Goal: Information Seeking & Learning: Compare options

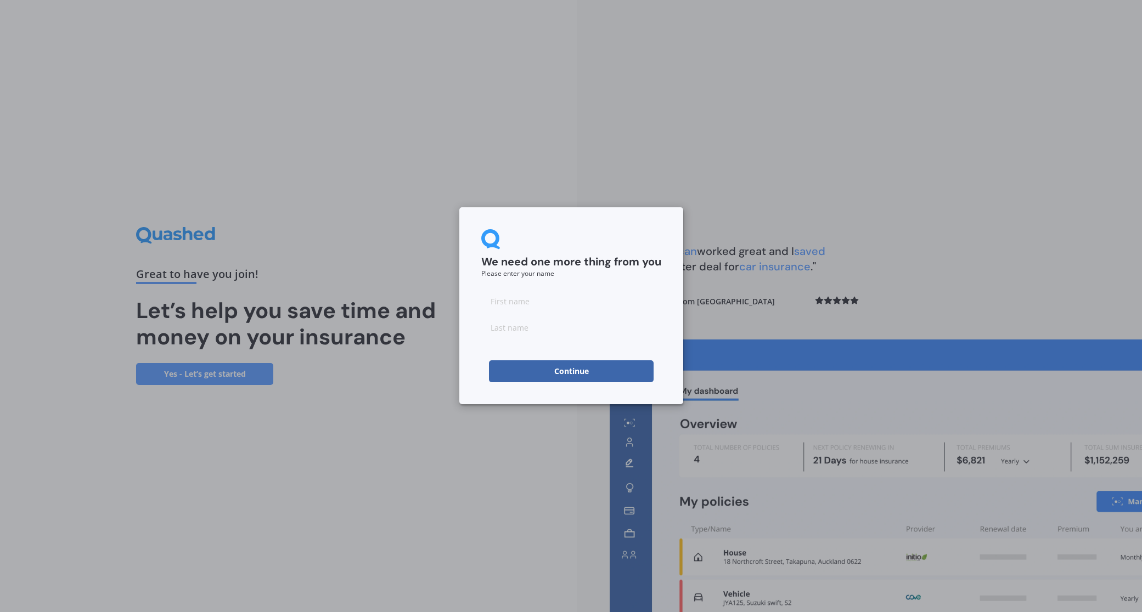
click at [524, 308] on input at bounding box center [571, 301] width 180 height 22
type input "Michaelk"
type input "W"
click at [541, 305] on input "Michaelk" at bounding box center [571, 301] width 180 height 22
type input "[PERSON_NAME]"
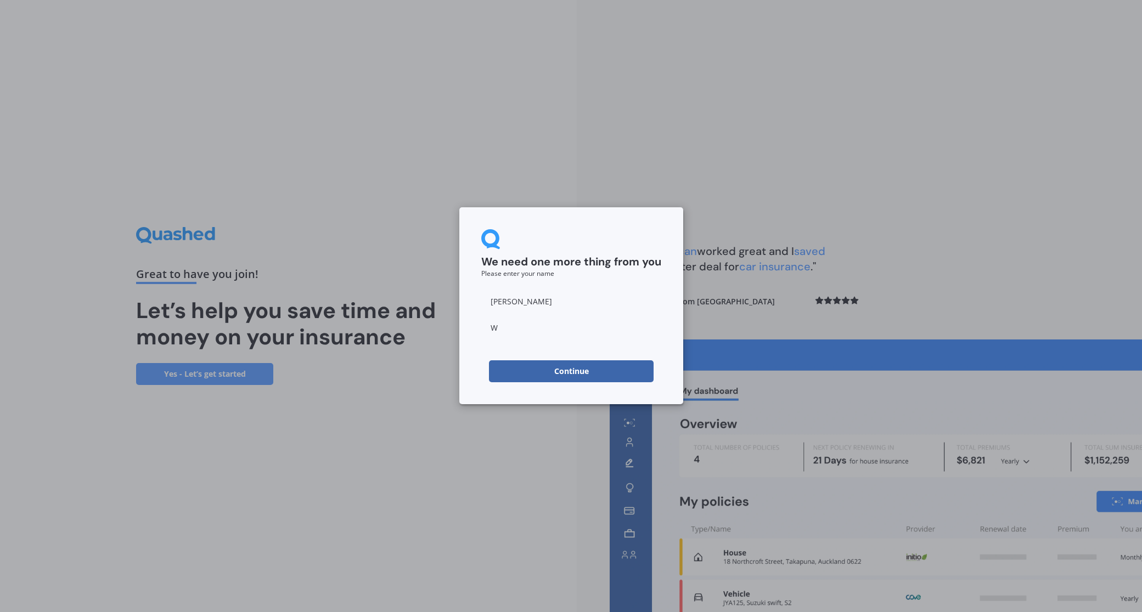
click at [579, 377] on button "Continue" at bounding box center [571, 372] width 165 height 22
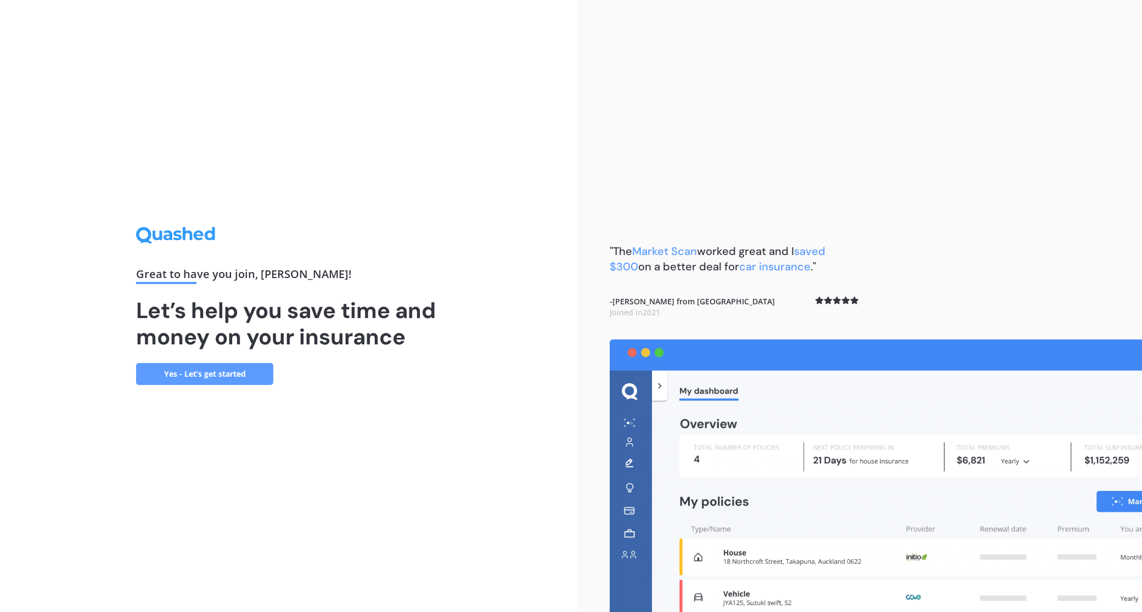
click at [227, 377] on link "Yes - Let’s get started" at bounding box center [204, 374] width 137 height 22
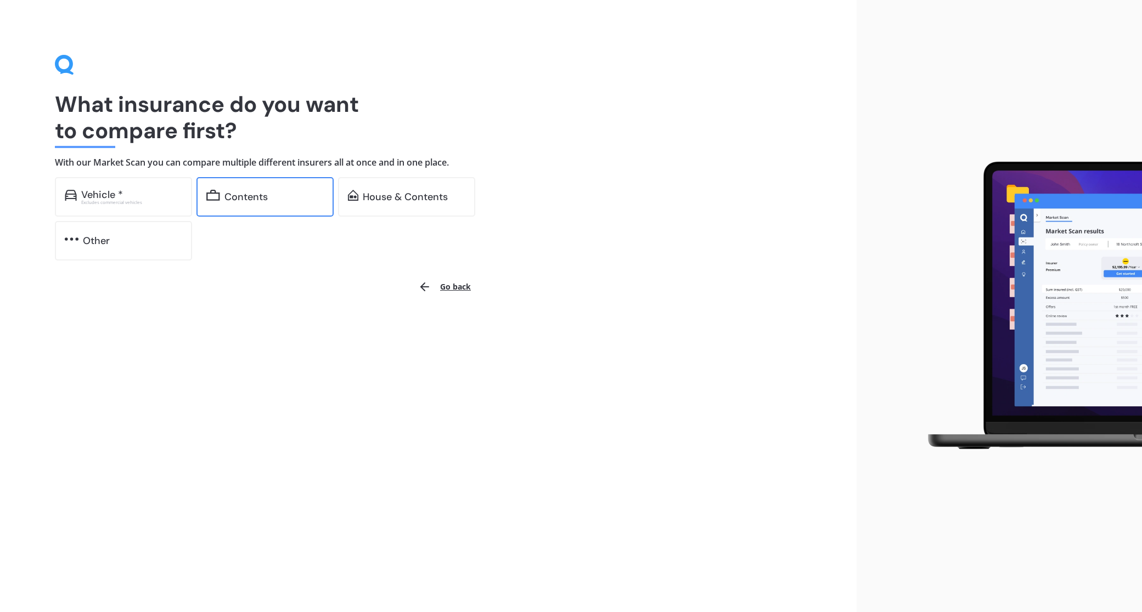
click at [263, 200] on div "Contents" at bounding box center [245, 197] width 43 height 11
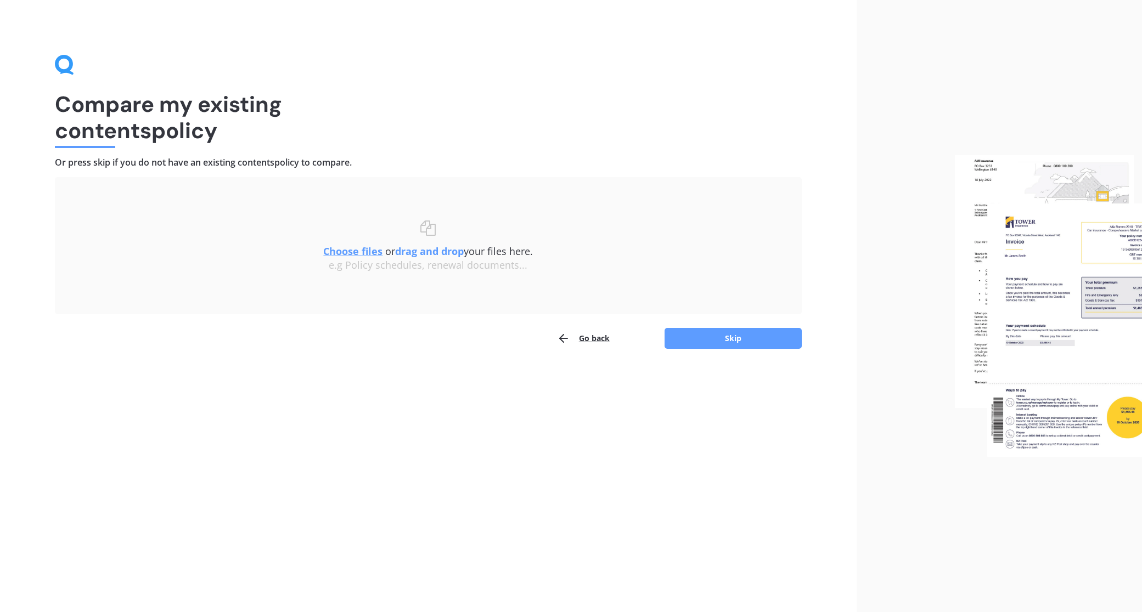
click at [365, 254] on u "Choose files" at bounding box center [352, 251] width 59 height 13
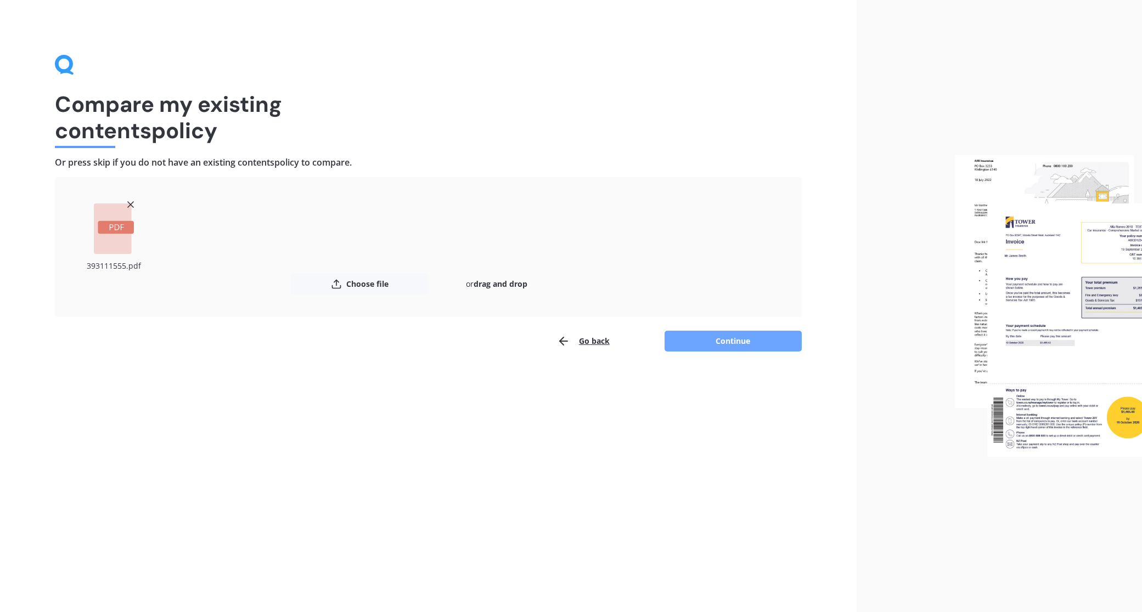
click at [731, 342] on button "Continue" at bounding box center [733, 341] width 137 height 21
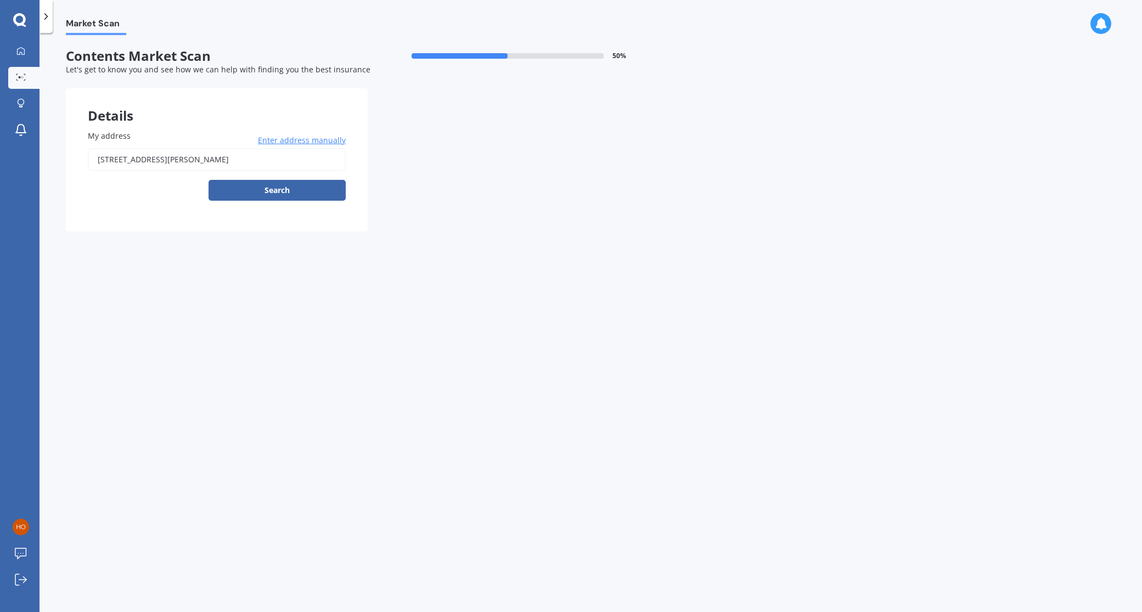
click at [259, 160] on input "[STREET_ADDRESS][PERSON_NAME]" at bounding box center [217, 159] width 258 height 23
type input "[STREET_ADDRESS][PERSON_NAME]"
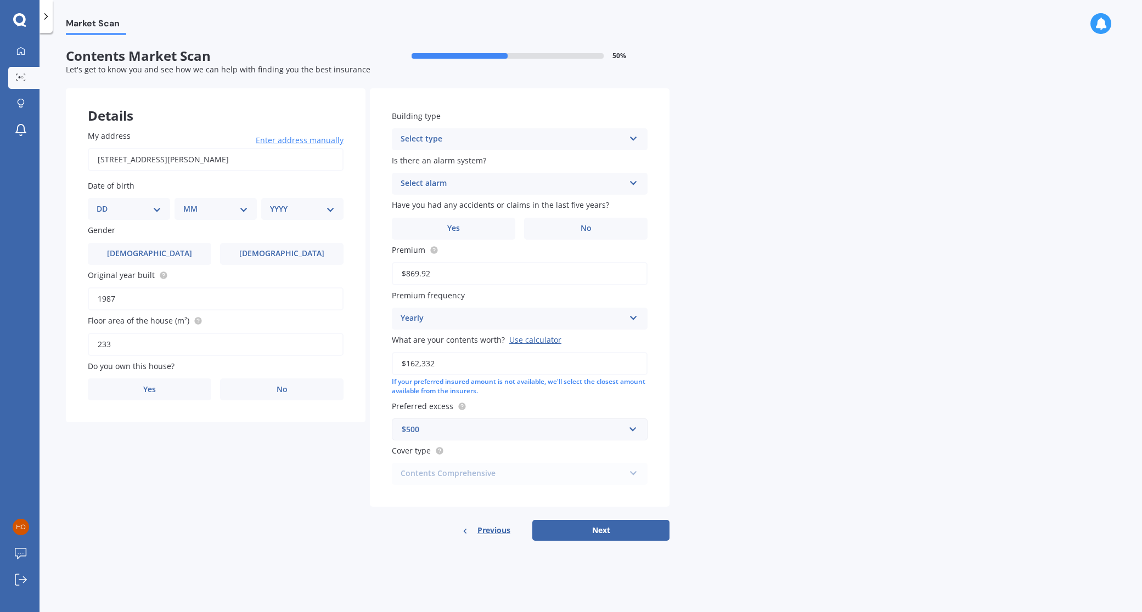
select select "14"
select select "07"
select select "1965"
click at [268, 384] on label "No" at bounding box center [281, 390] width 123 height 22
click at [0, 0] on input "No" at bounding box center [0, 0] width 0 height 0
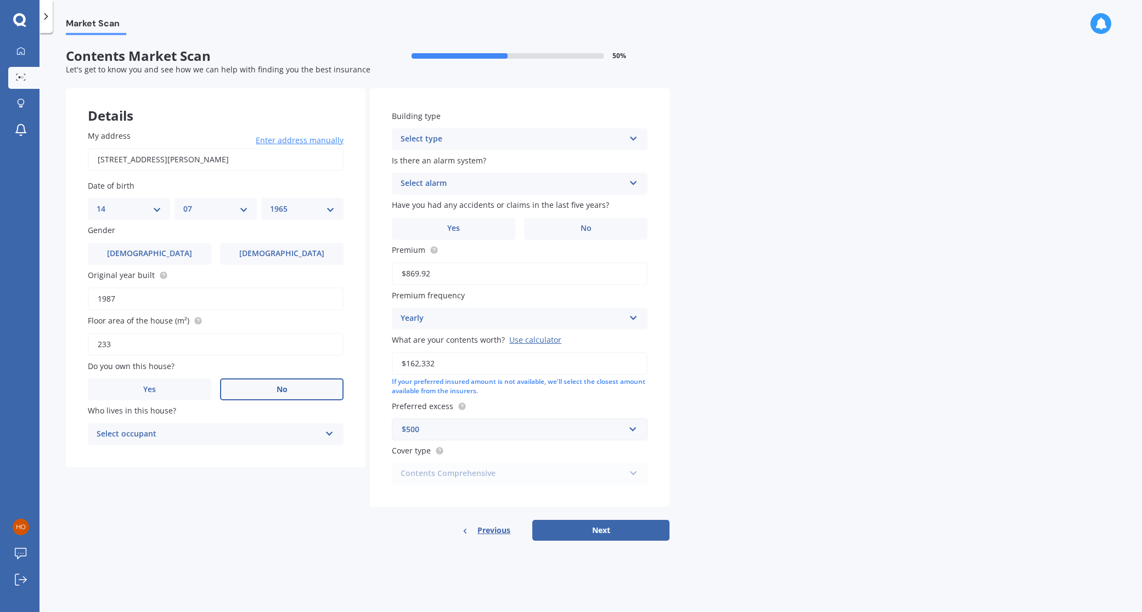
click at [638, 136] on div "Select type Freestanding Multi-unit (in a block of 6 or less) Multi-unit (in a …" at bounding box center [520, 139] width 256 height 22
click at [605, 154] on div "Freestanding" at bounding box center [519, 161] width 255 height 20
click at [632, 180] on icon at bounding box center [633, 181] width 9 height 8
click at [498, 223] on div "Yes, not monitored" at bounding box center [519, 225] width 255 height 20
click at [586, 230] on span "No" at bounding box center [586, 228] width 11 height 9
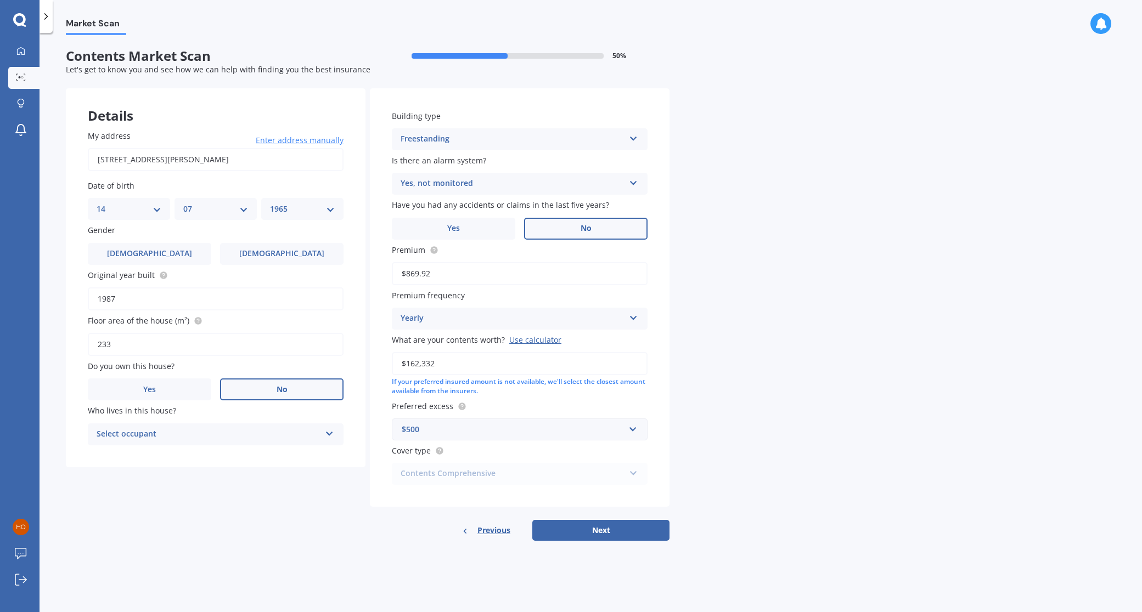
click at [0, 0] on input "No" at bounding box center [0, 0] width 0 height 0
click at [604, 526] on button "Next" at bounding box center [600, 530] width 137 height 21
click at [138, 435] on div "Select occupant" at bounding box center [211, 435] width 218 height 12
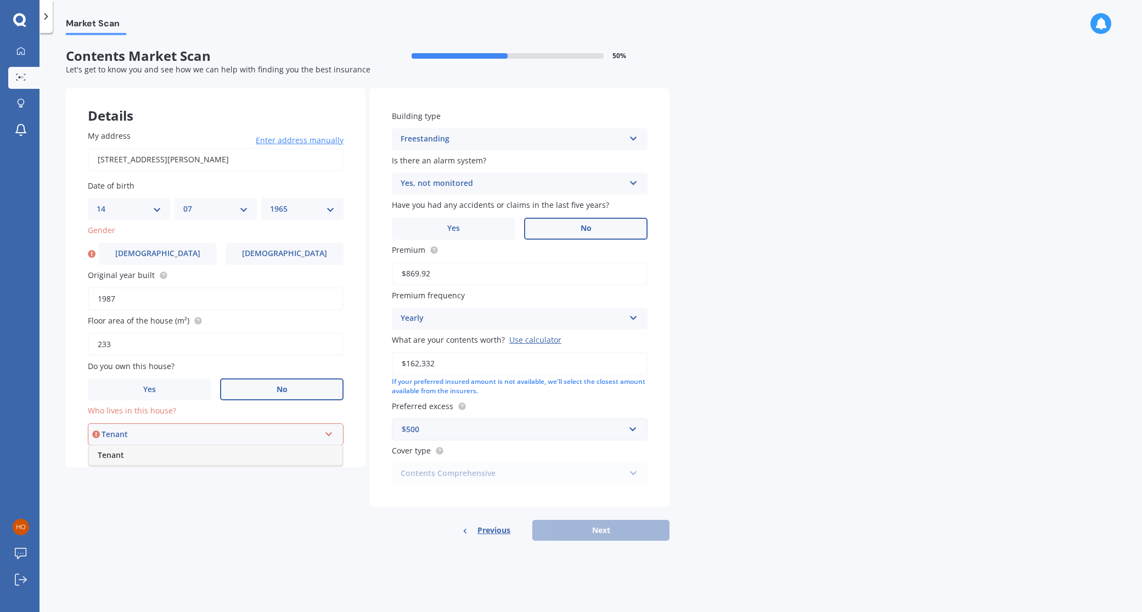
click at [136, 452] on div "Tenant" at bounding box center [216, 456] width 254 height 20
click at [157, 249] on span "[DEMOGRAPHIC_DATA]" at bounding box center [157, 253] width 87 height 9
click at [0, 0] on input "[DEMOGRAPHIC_DATA]" at bounding box center [0, 0] width 0 height 0
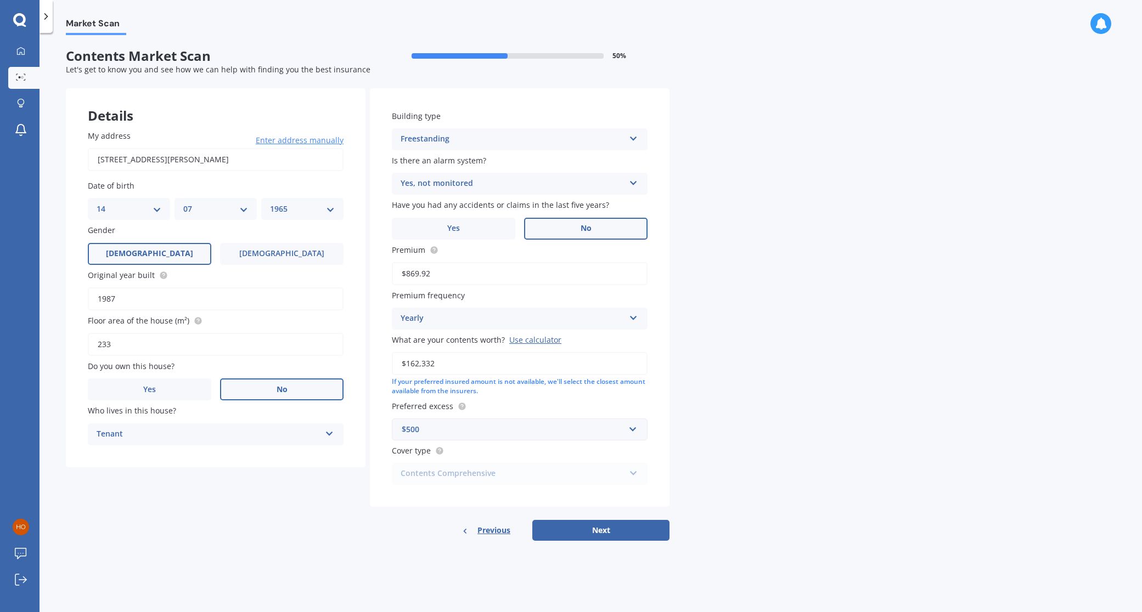
click at [606, 530] on button "Next" at bounding box center [600, 530] width 137 height 21
select select "14"
select select "07"
select select "1965"
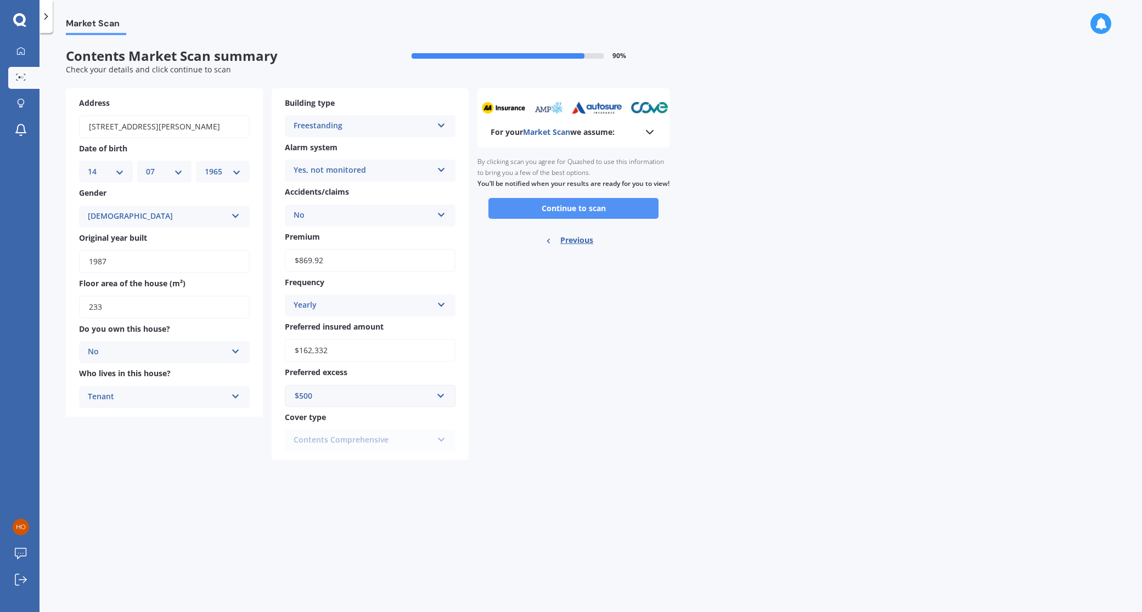
click at [584, 216] on button "Continue to scan" at bounding box center [573, 208] width 170 height 21
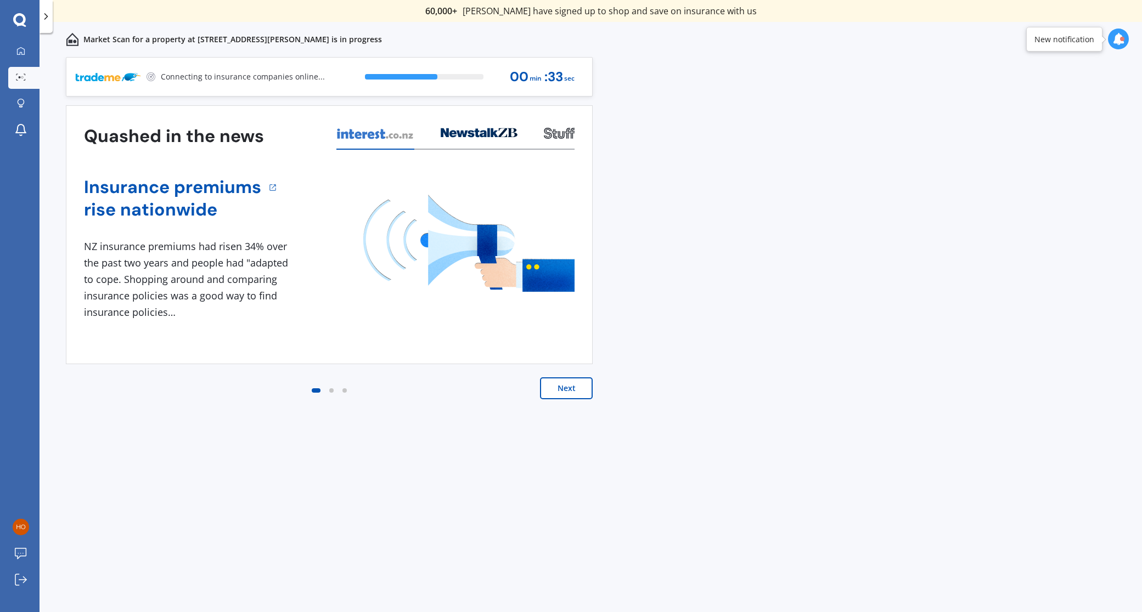
click at [565, 391] on button "Next" at bounding box center [566, 389] width 53 height 22
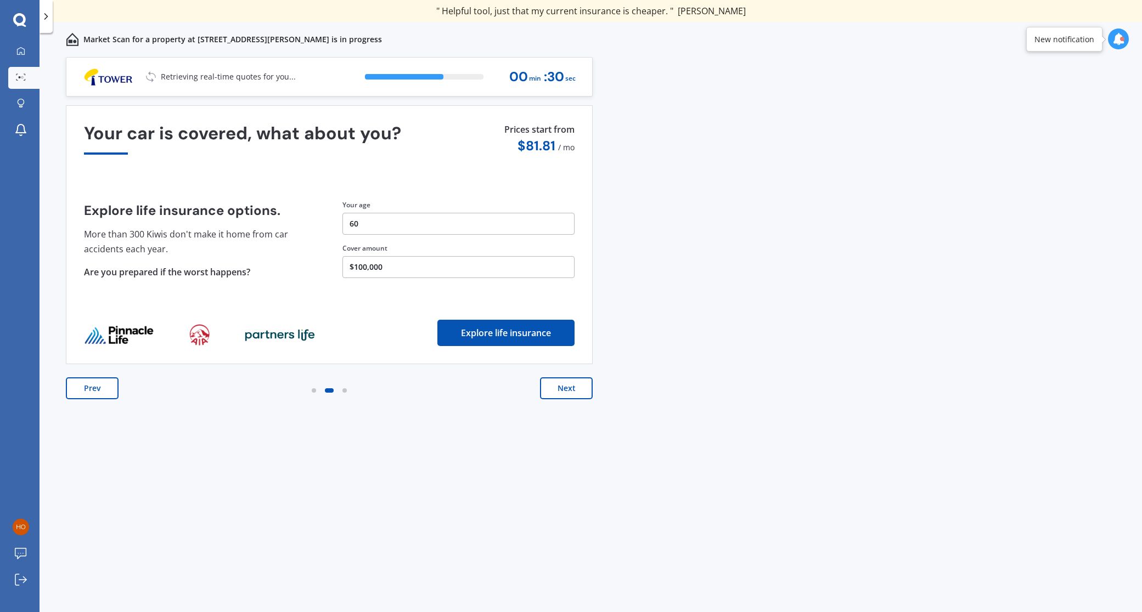
click at [566, 391] on button "Next" at bounding box center [566, 389] width 53 height 22
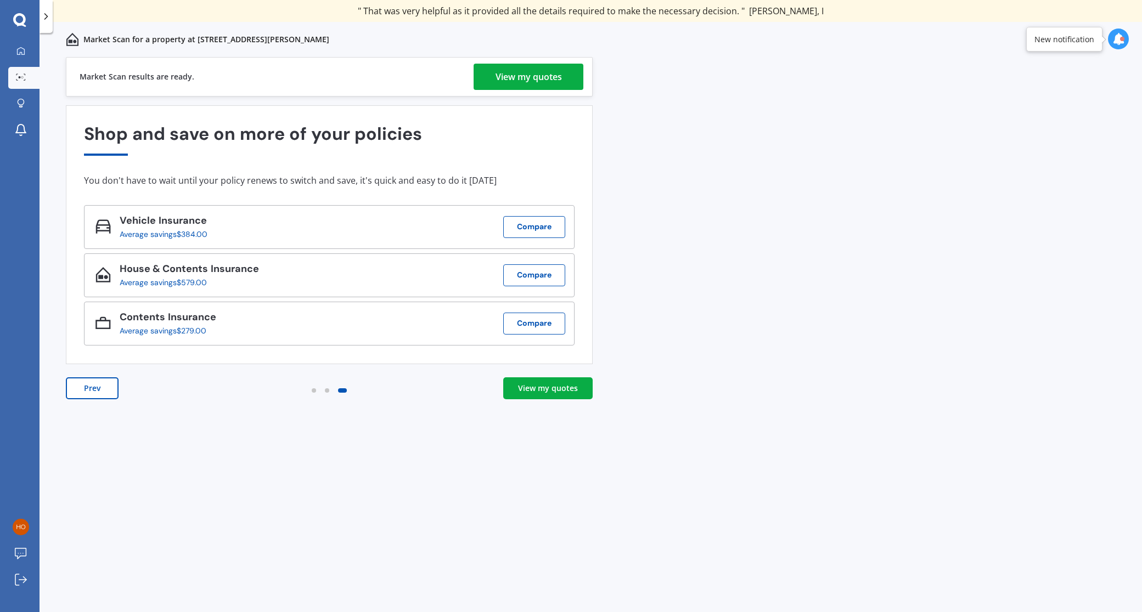
click at [532, 75] on div "View my quotes" at bounding box center [529, 77] width 66 height 26
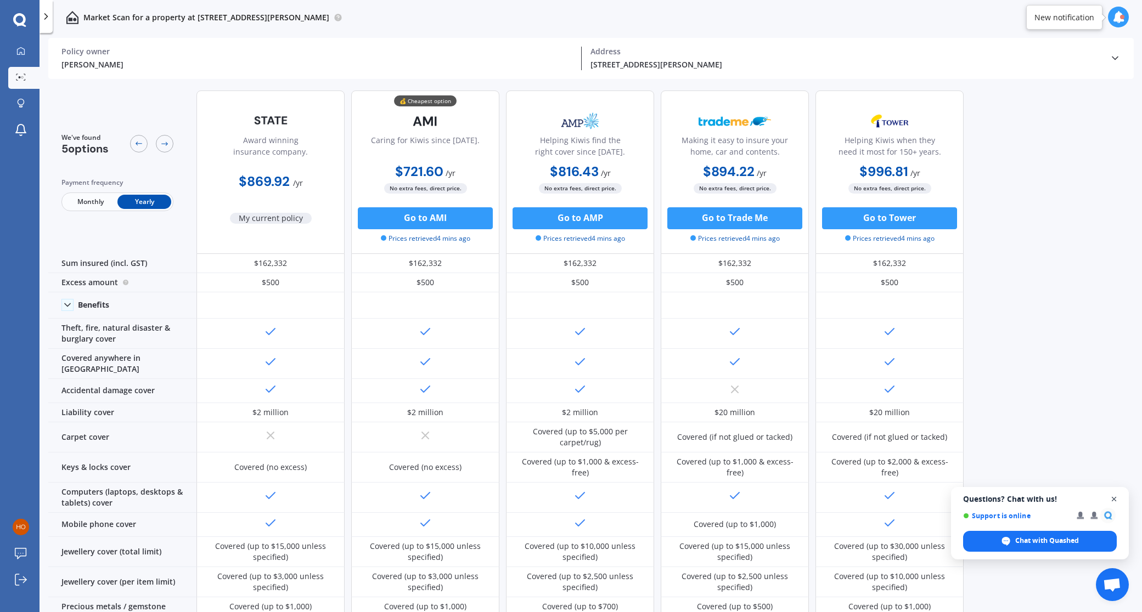
click at [1112, 500] on span "Close chat" at bounding box center [1114, 500] width 14 height 14
click at [21, 20] on icon at bounding box center [19, 20] width 13 height 14
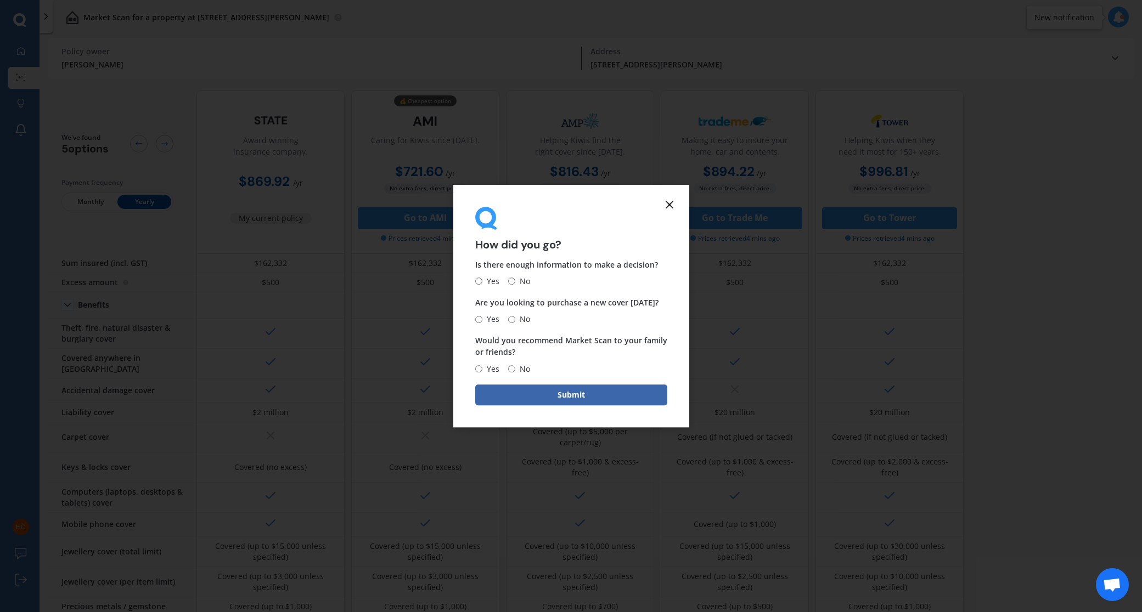
click at [669, 207] on icon at bounding box center [669, 204] width 13 height 13
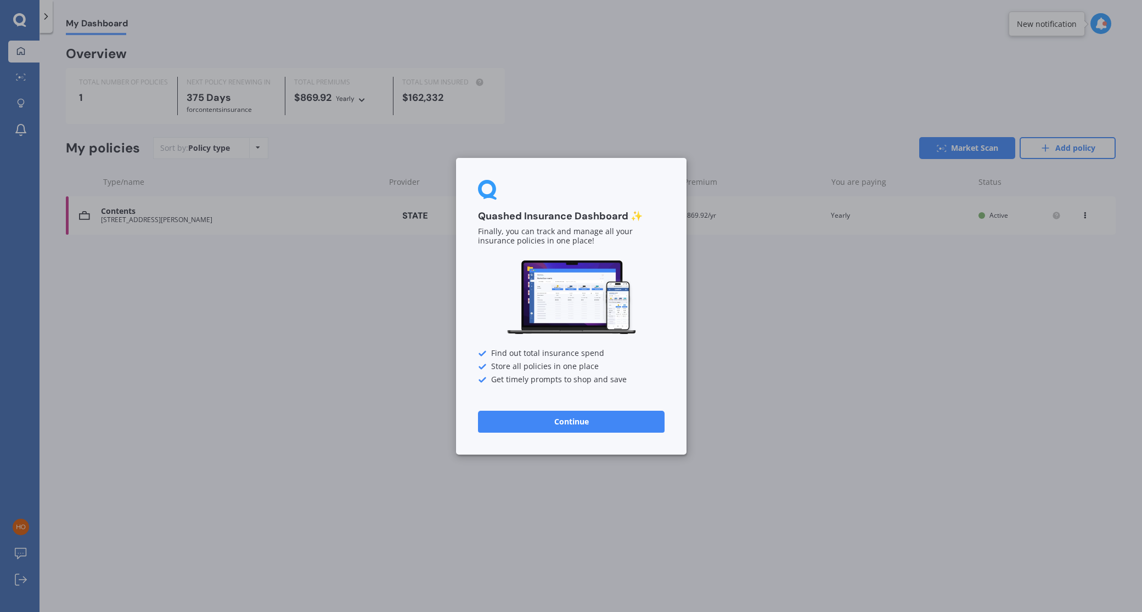
click at [579, 424] on button "Continue" at bounding box center [571, 421] width 187 height 22
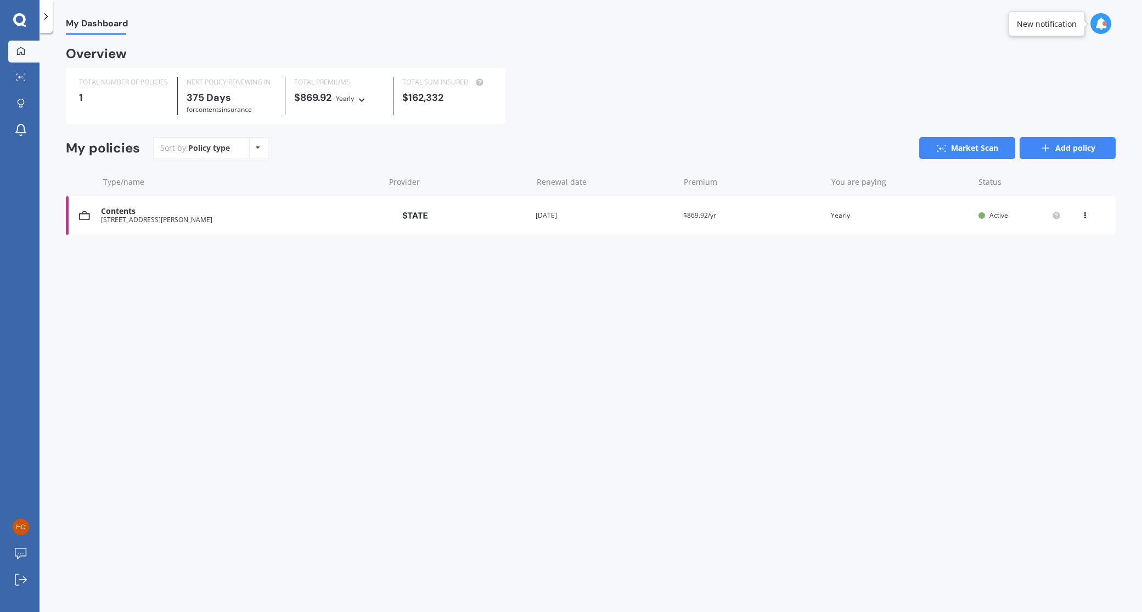
click at [1063, 147] on link "Add policy" at bounding box center [1068, 148] width 96 height 22
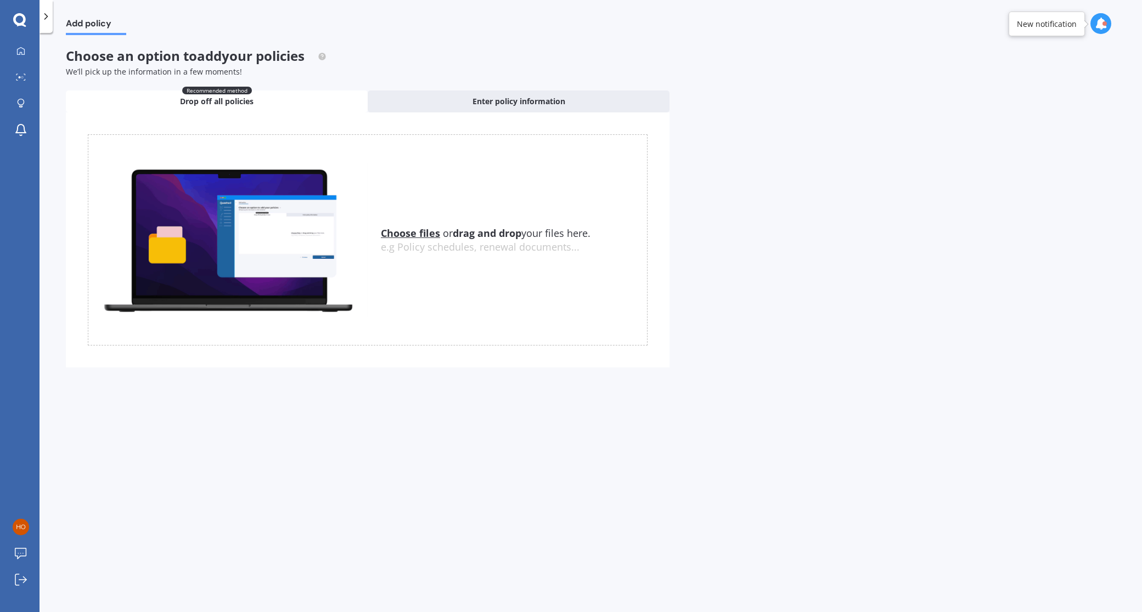
click at [409, 236] on u "Choose files" at bounding box center [410, 233] width 59 height 13
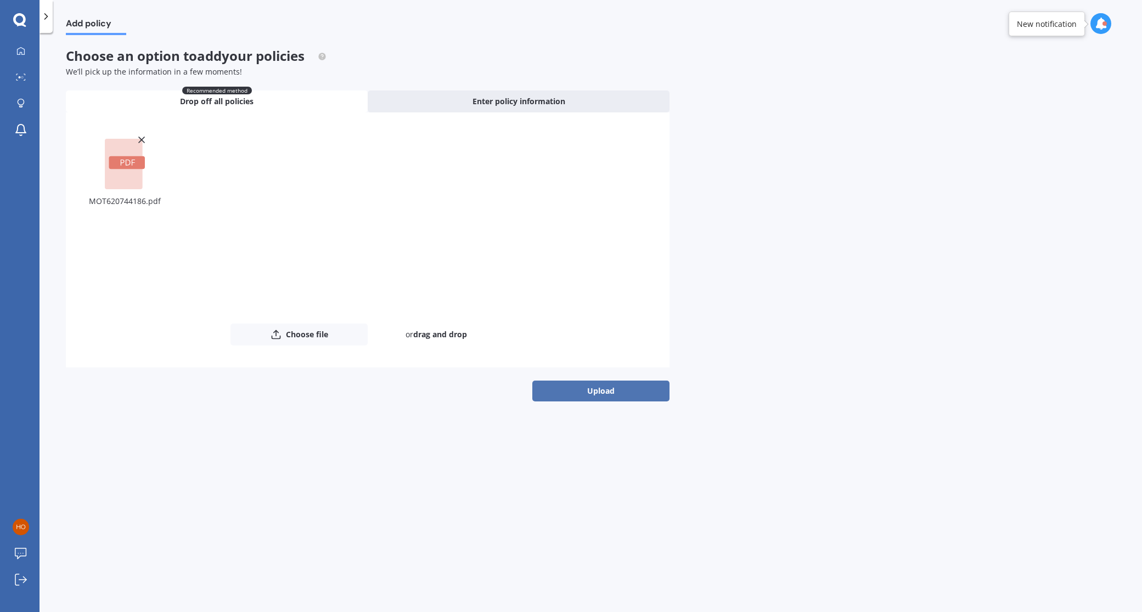
click at [605, 390] on button "Upload" at bounding box center [600, 391] width 137 height 21
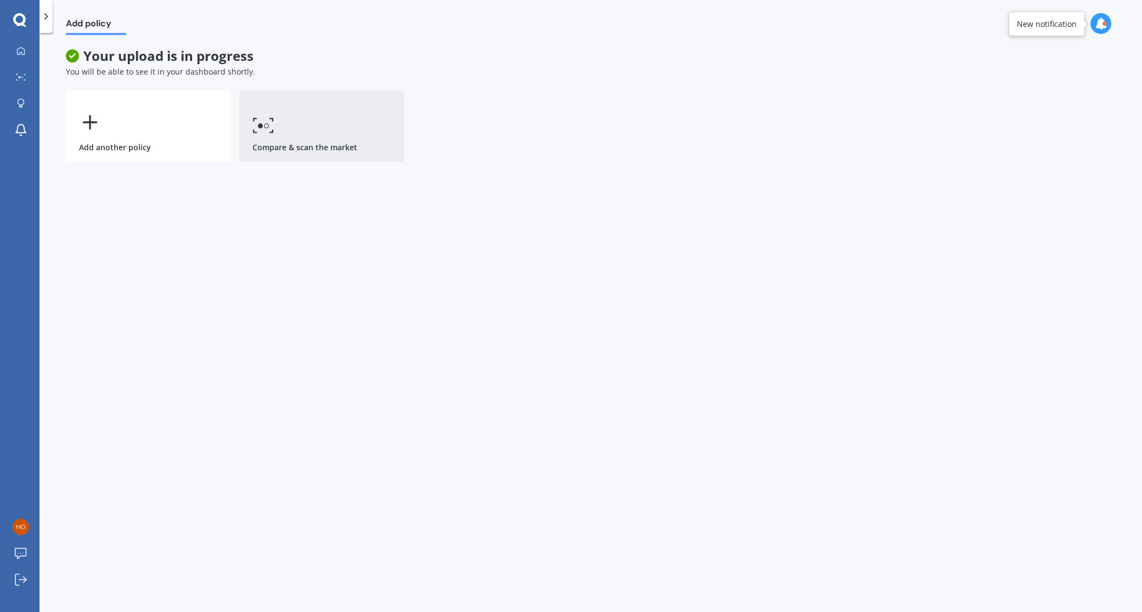
click at [267, 127] on circle at bounding box center [267, 126] width 4 height 4
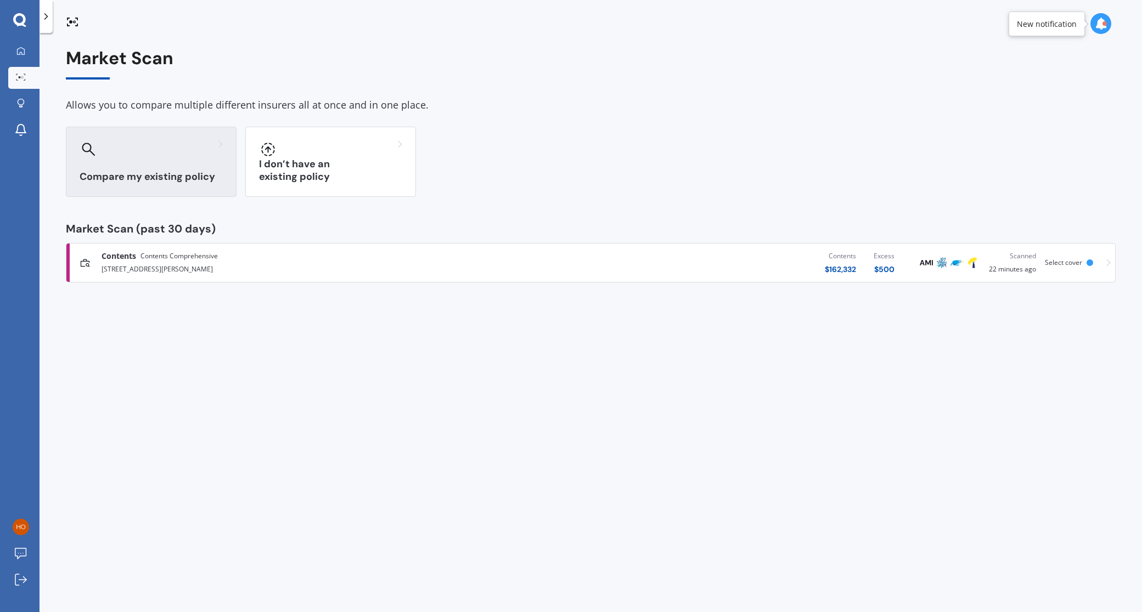
click at [173, 165] on div "Compare my existing policy" at bounding box center [151, 162] width 171 height 70
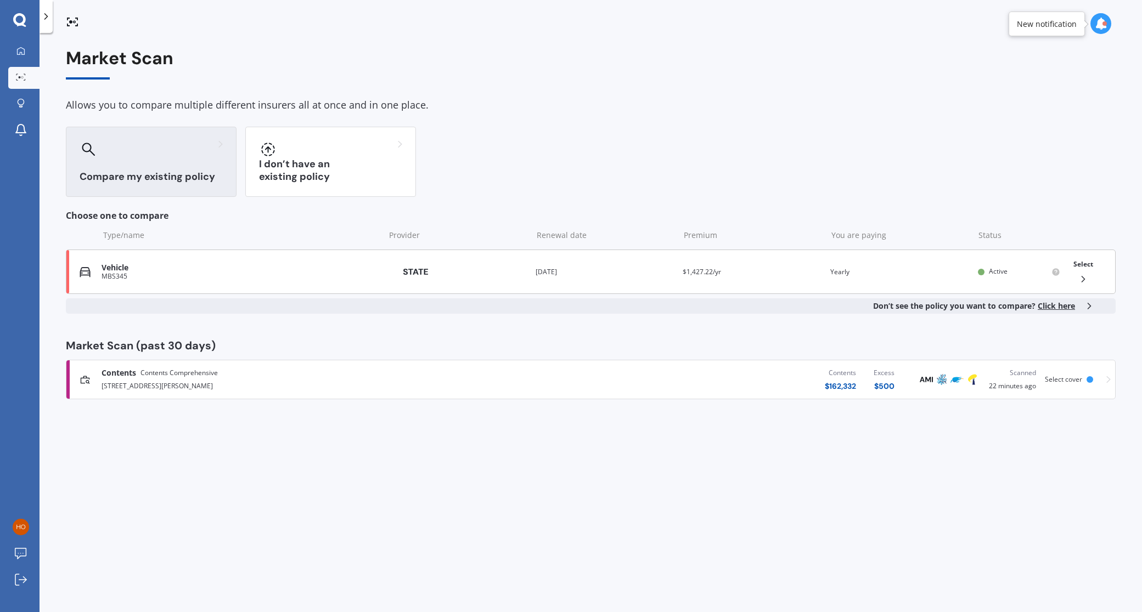
click at [251, 277] on div "MBS345" at bounding box center [241, 277] width 278 height 8
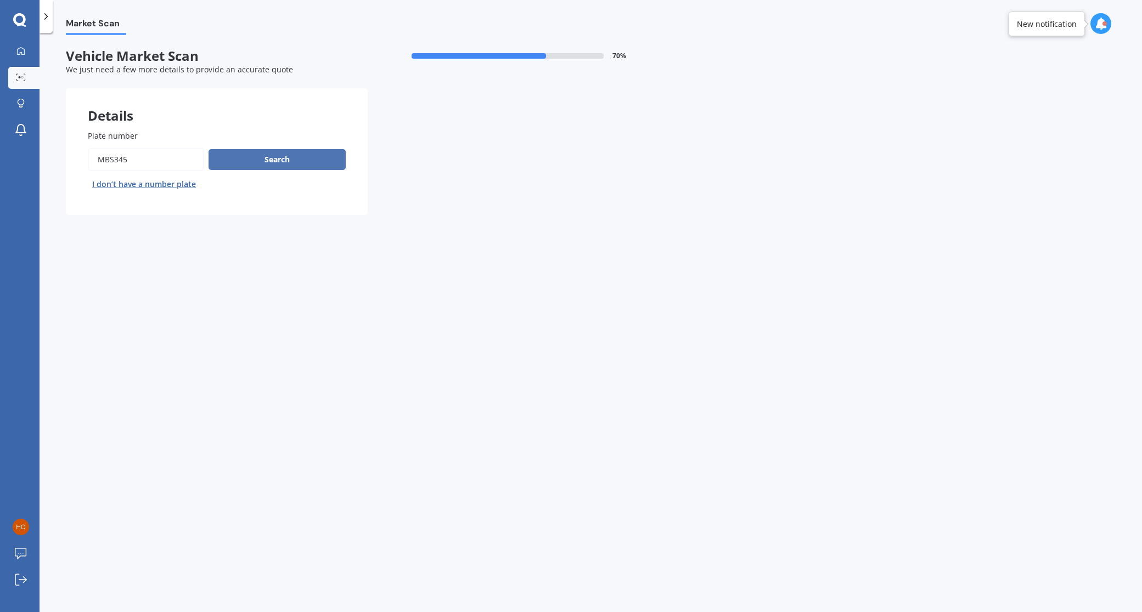
click at [283, 158] on button "Search" at bounding box center [277, 159] width 137 height 21
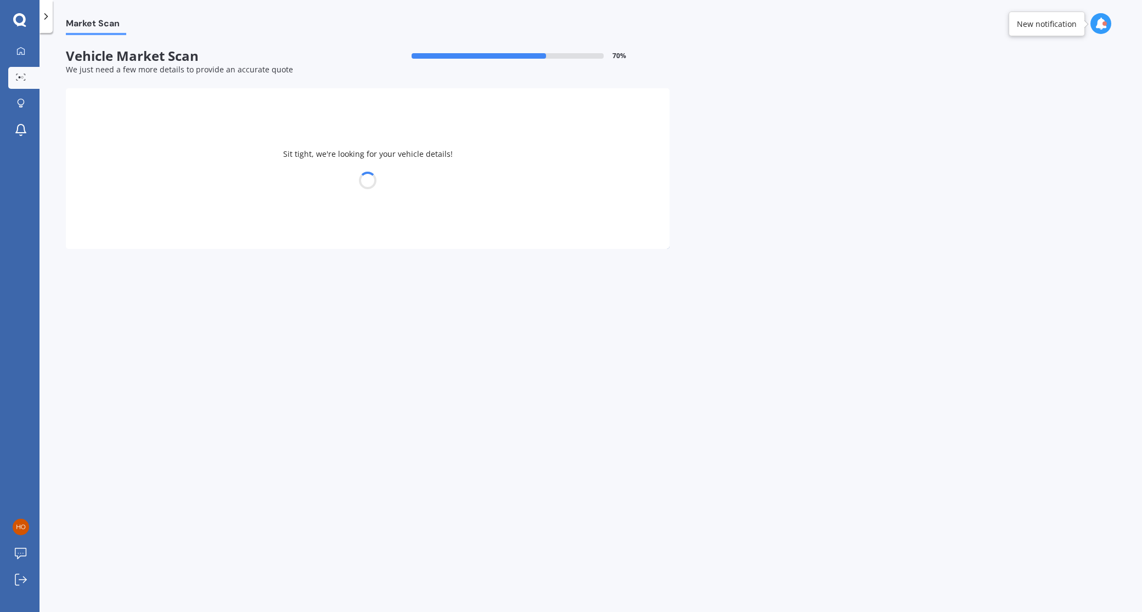
select select "HONDA"
select select "14"
select select "07"
select select "1965"
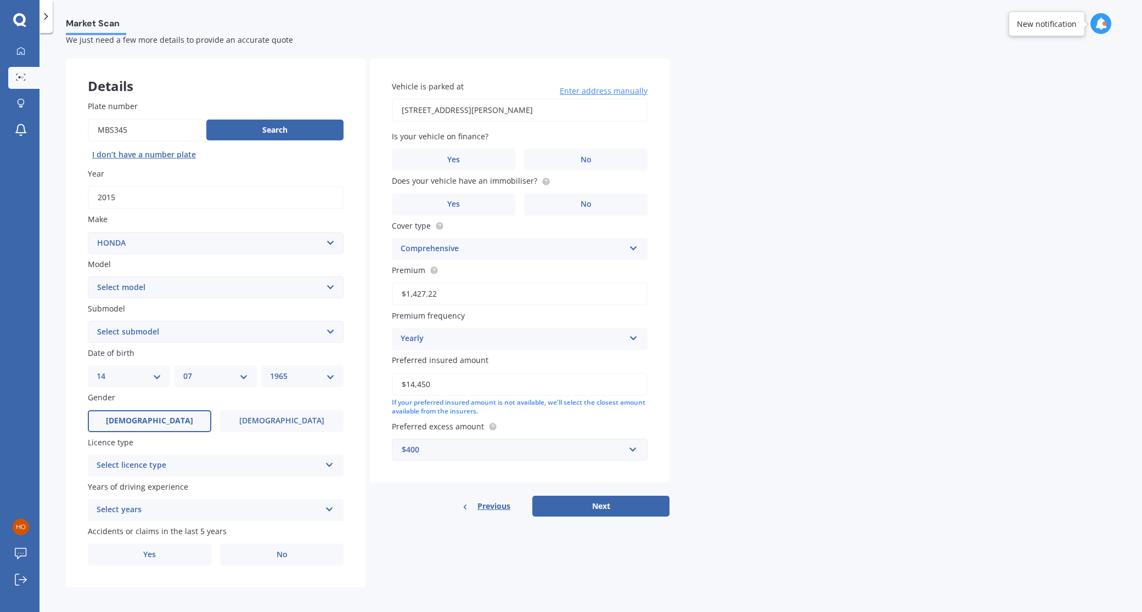
select select "CR-V"
select select "4WD"
click at [244, 467] on div "Select licence type" at bounding box center [209, 465] width 224 height 13
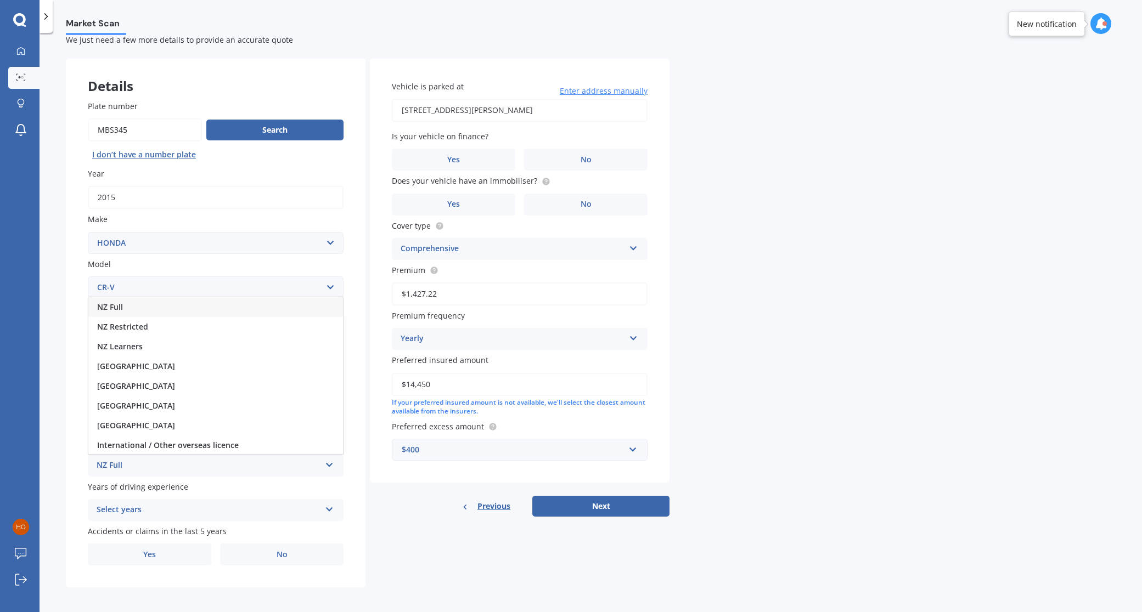
click at [185, 304] on div "NZ Full" at bounding box center [215, 307] width 255 height 20
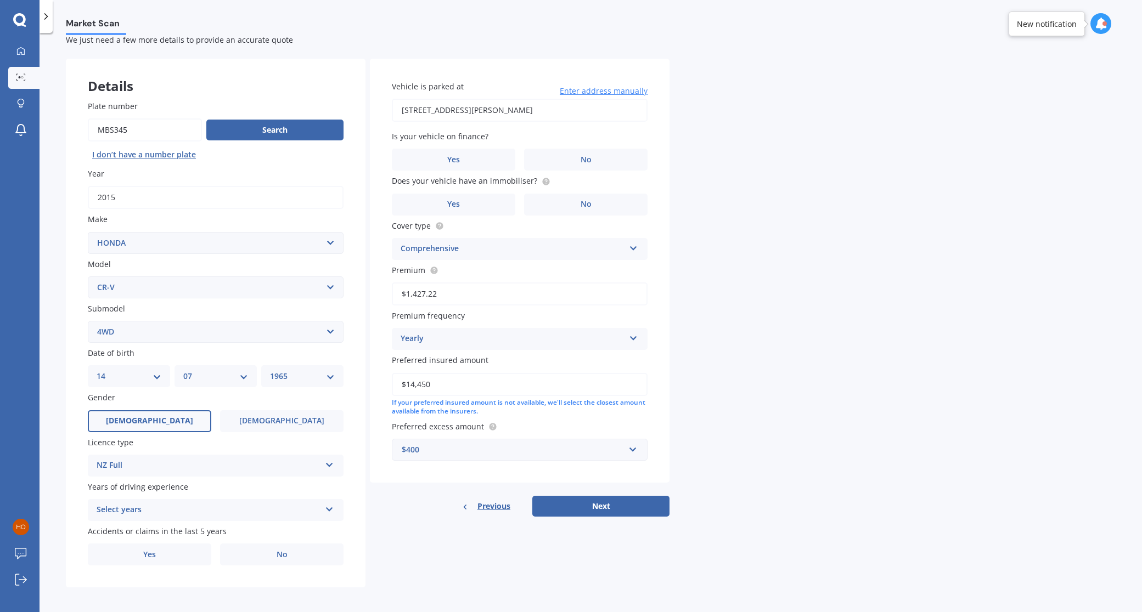
click at [193, 505] on div "Select years" at bounding box center [209, 510] width 224 height 13
click at [177, 405] on div "5 or more years" at bounding box center [215, 410] width 255 height 20
click at [261, 554] on label "No" at bounding box center [281, 555] width 123 height 22
click at [0, 0] on input "No" at bounding box center [0, 0] width 0 height 0
click at [594, 158] on label "No" at bounding box center [585, 160] width 123 height 22
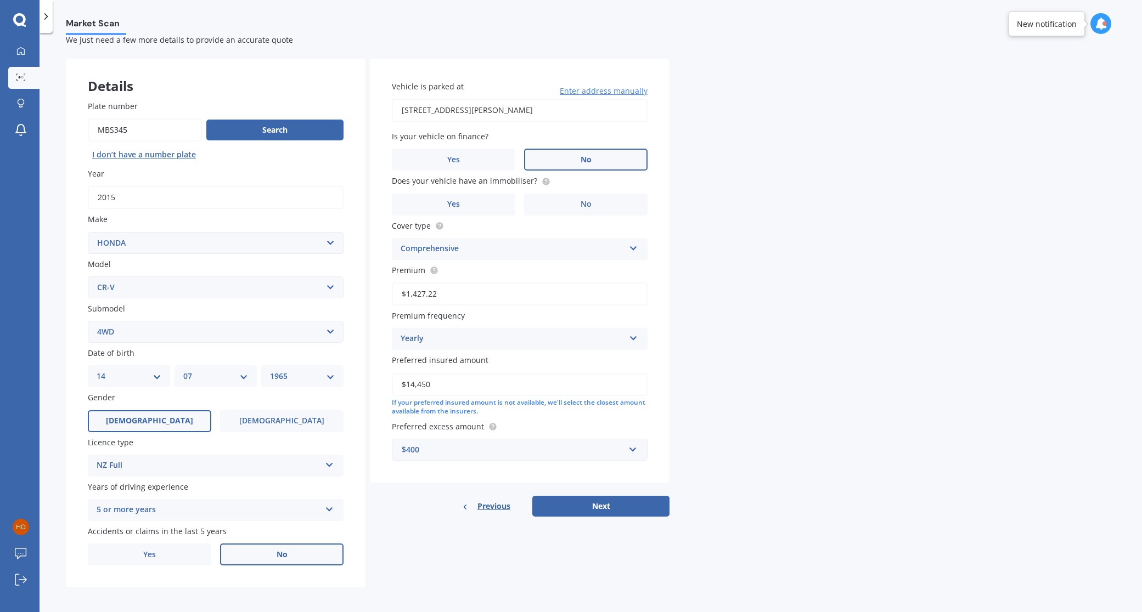
click at [0, 0] on input "No" at bounding box center [0, 0] width 0 height 0
click at [483, 198] on label "Yes" at bounding box center [453, 205] width 123 height 22
click at [0, 0] on input "Yes" at bounding box center [0, 0] width 0 height 0
click at [601, 205] on label "No" at bounding box center [585, 205] width 123 height 22
click at [0, 0] on input "No" at bounding box center [0, 0] width 0 height 0
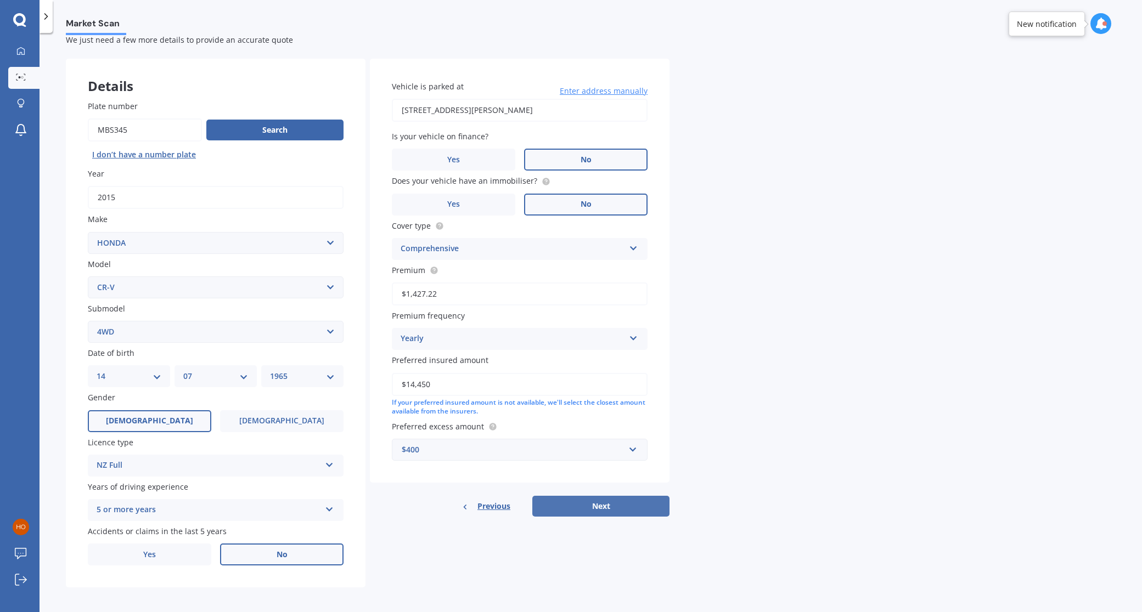
click at [603, 502] on button "Next" at bounding box center [600, 506] width 137 height 21
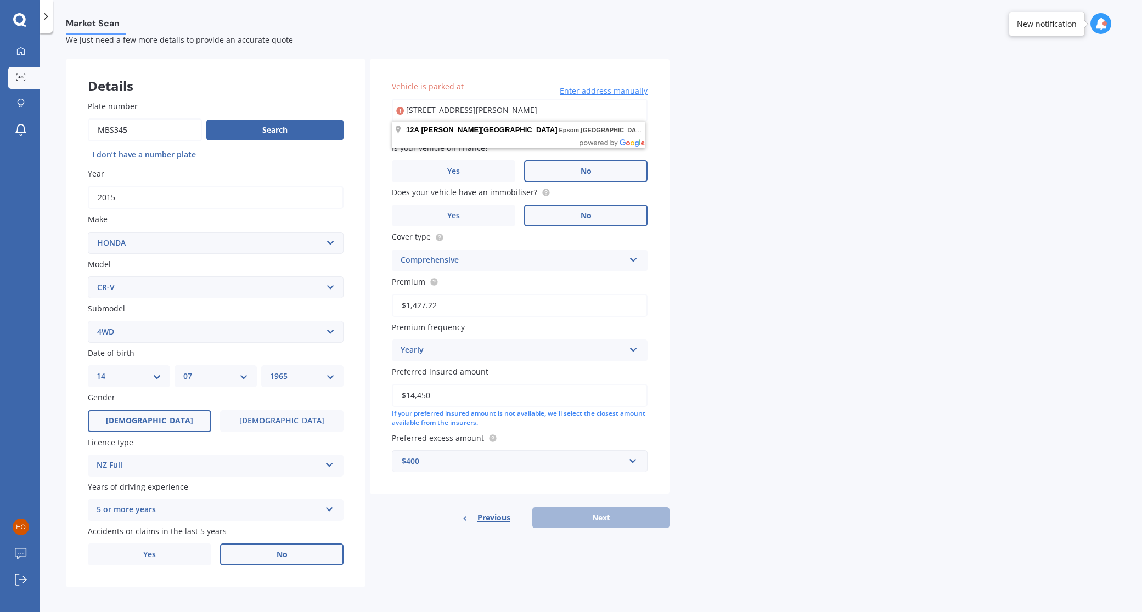
click at [568, 105] on input "[STREET_ADDRESS][PERSON_NAME]" at bounding box center [520, 110] width 256 height 23
type input "[STREET_ADDRESS][PERSON_NAME]"
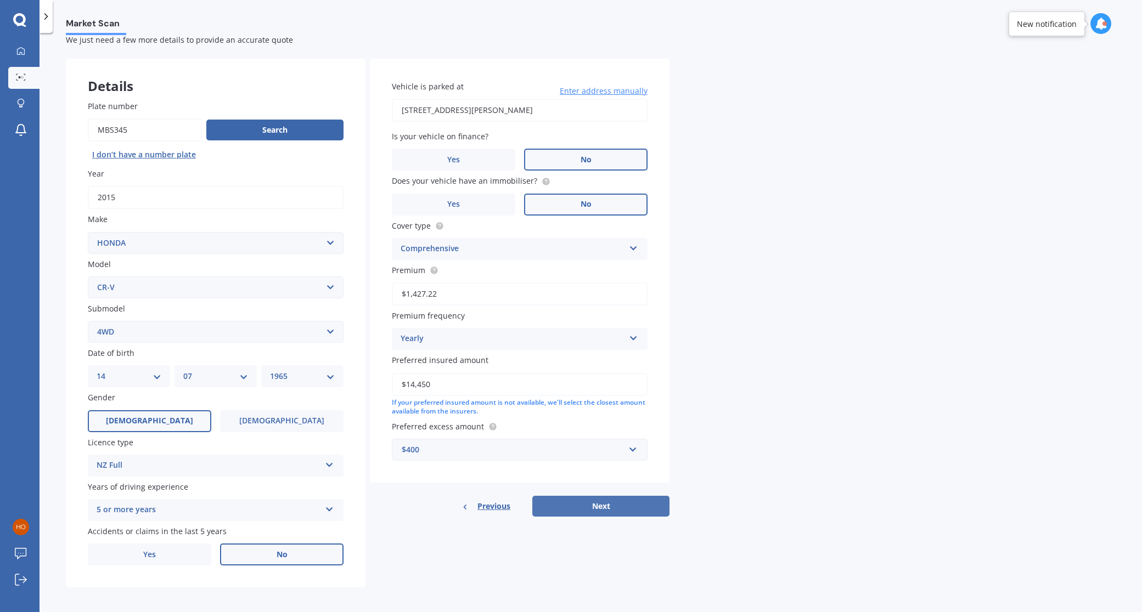
click at [601, 504] on button "Next" at bounding box center [600, 506] width 137 height 21
select select "14"
select select "07"
select select "1965"
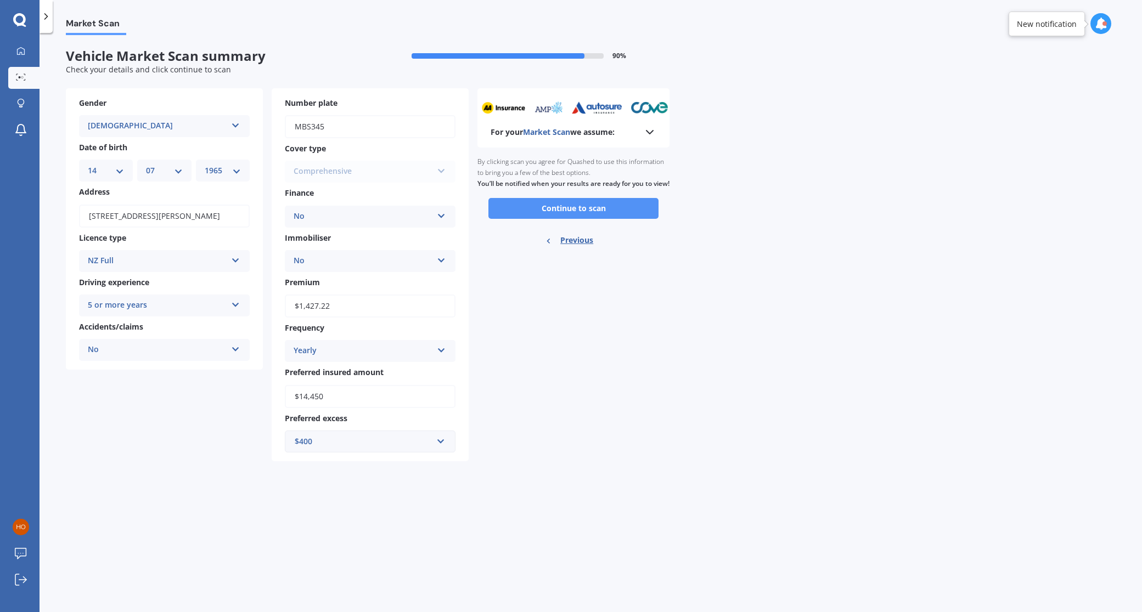
click at [577, 219] on button "Continue to scan" at bounding box center [573, 208] width 170 height 21
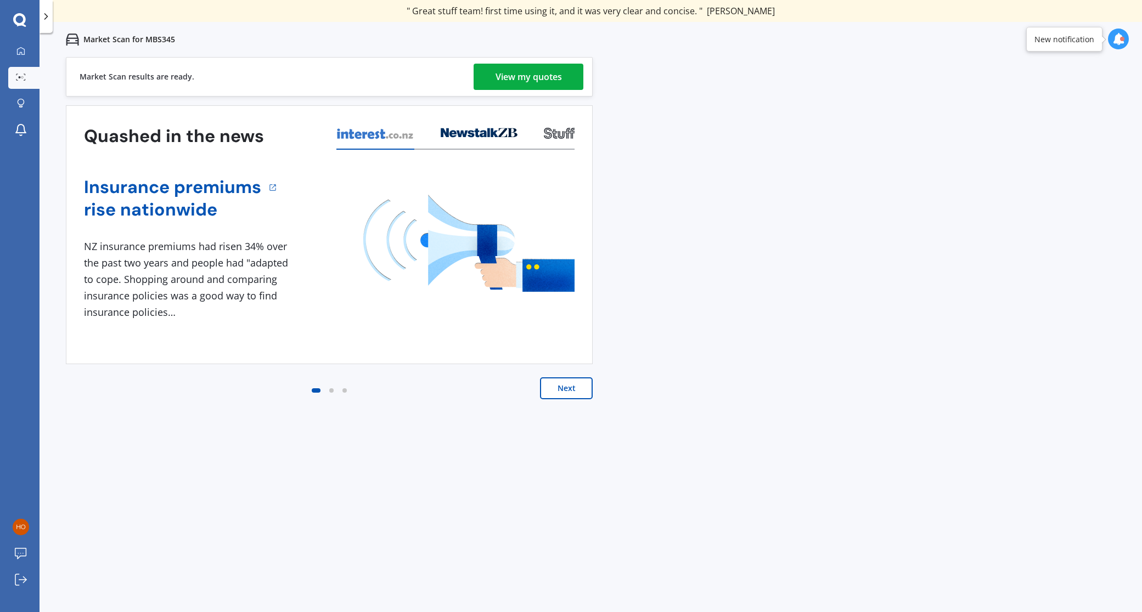
click at [534, 78] on div "View my quotes" at bounding box center [529, 77] width 66 height 26
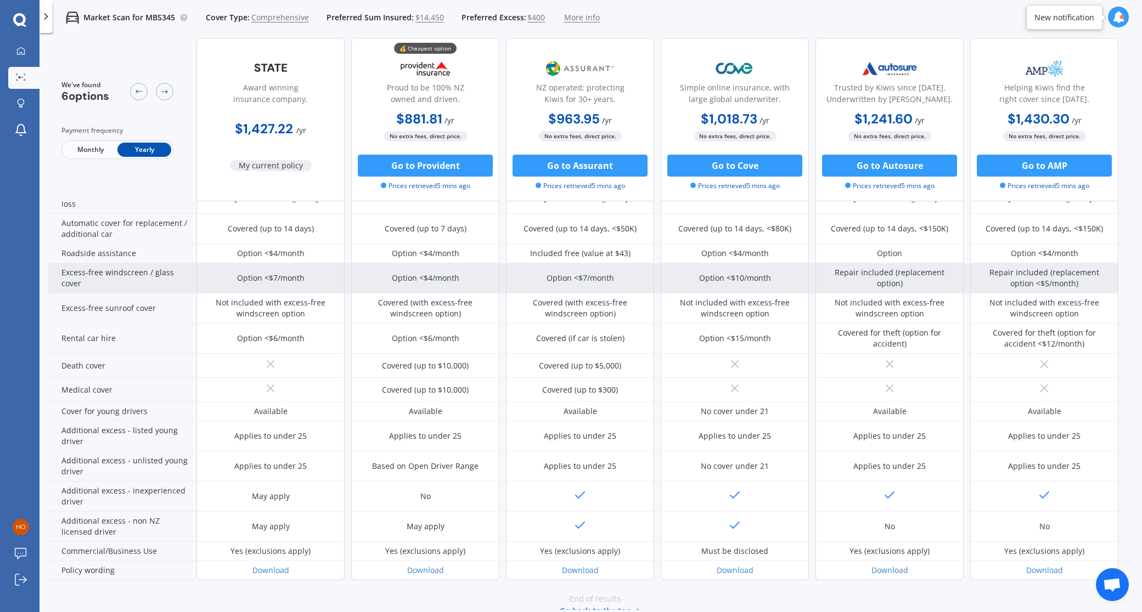
scroll to position [342, 0]
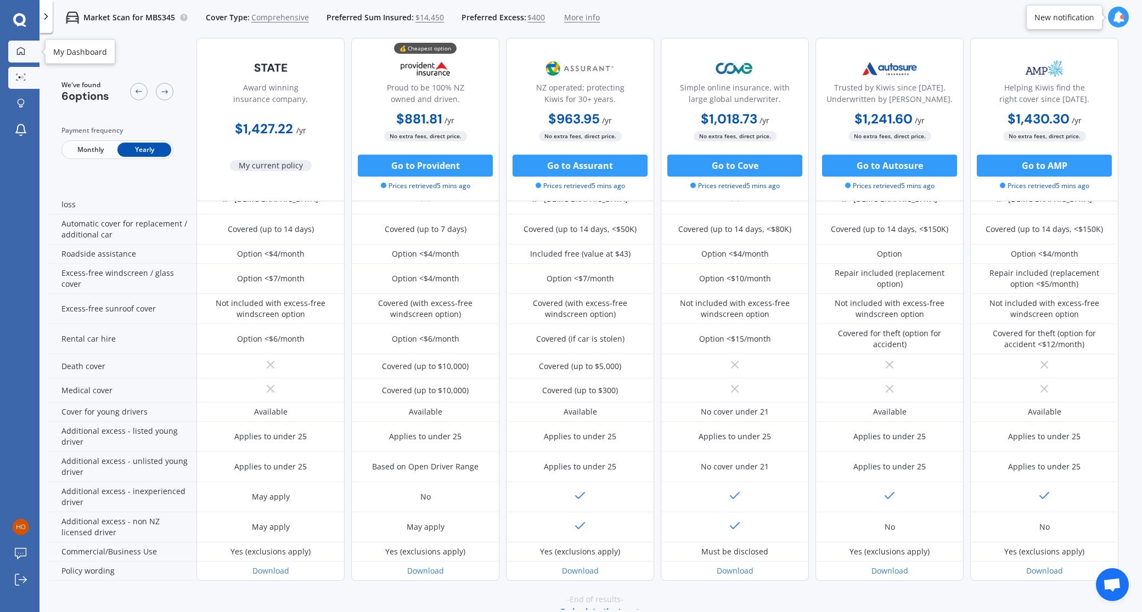
click at [16, 55] on div at bounding box center [21, 52] width 16 height 10
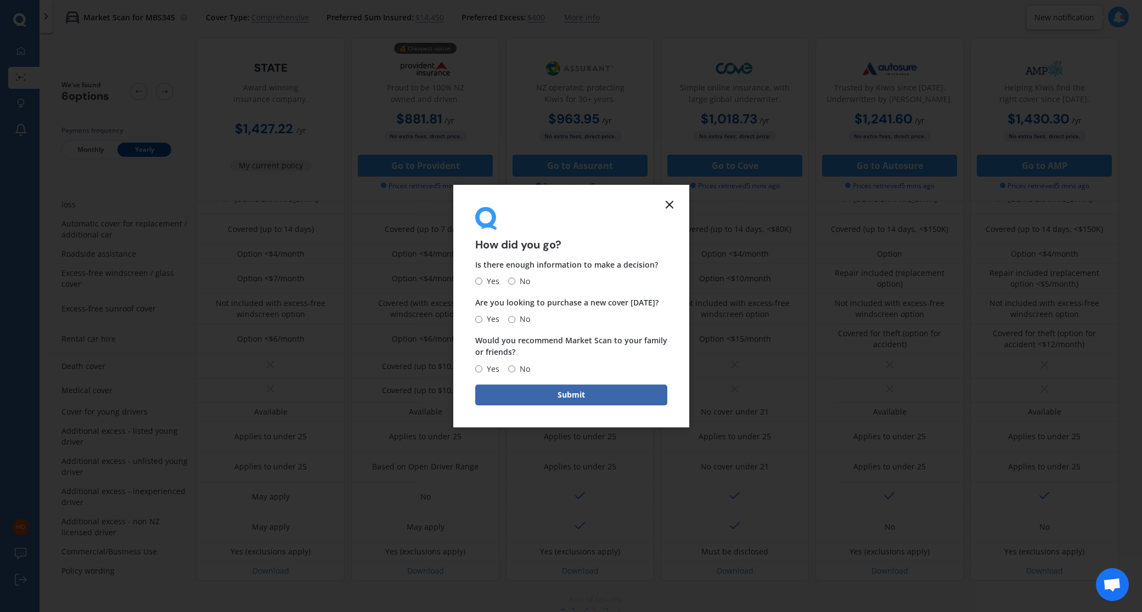
click at [668, 207] on icon at bounding box center [669, 204] width 13 height 13
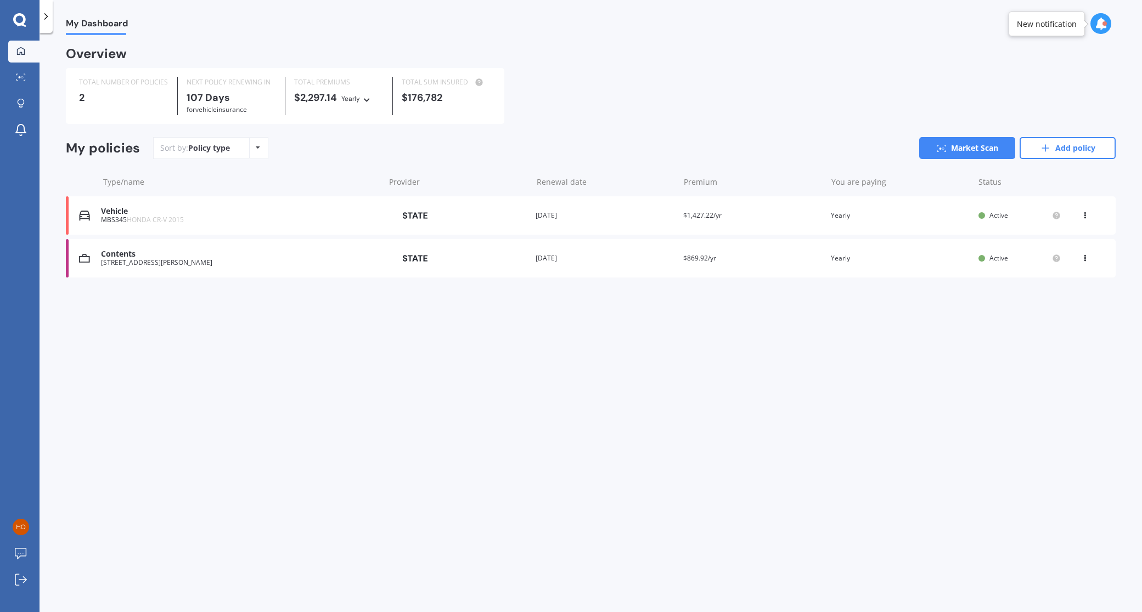
click at [223, 259] on div "[STREET_ADDRESS][PERSON_NAME]" at bounding box center [240, 263] width 278 height 8
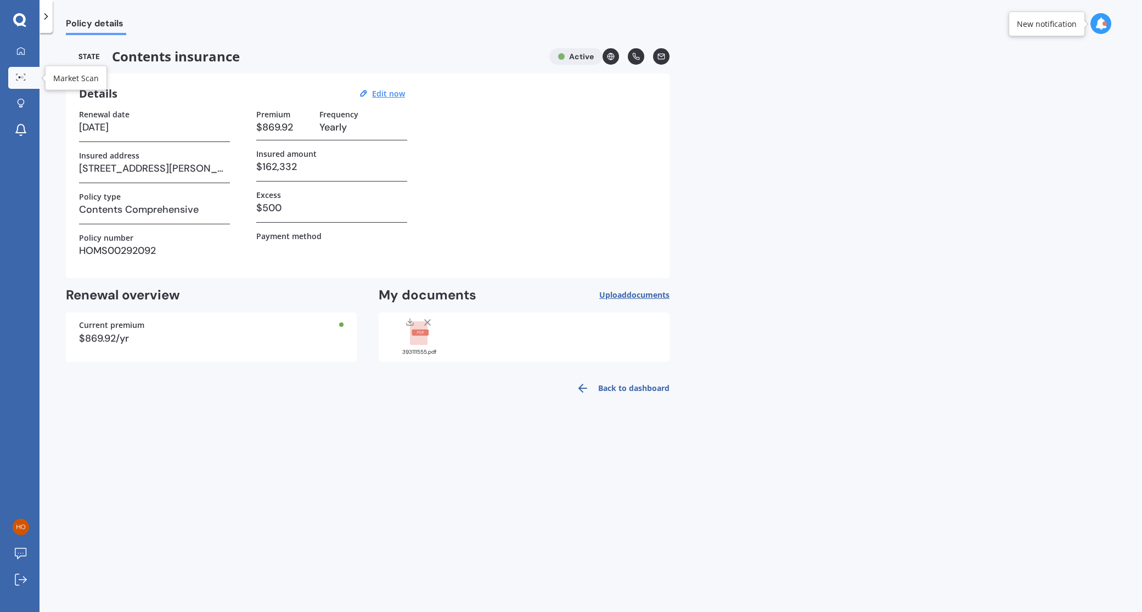
click at [21, 80] on icon at bounding box center [21, 77] width 10 height 7
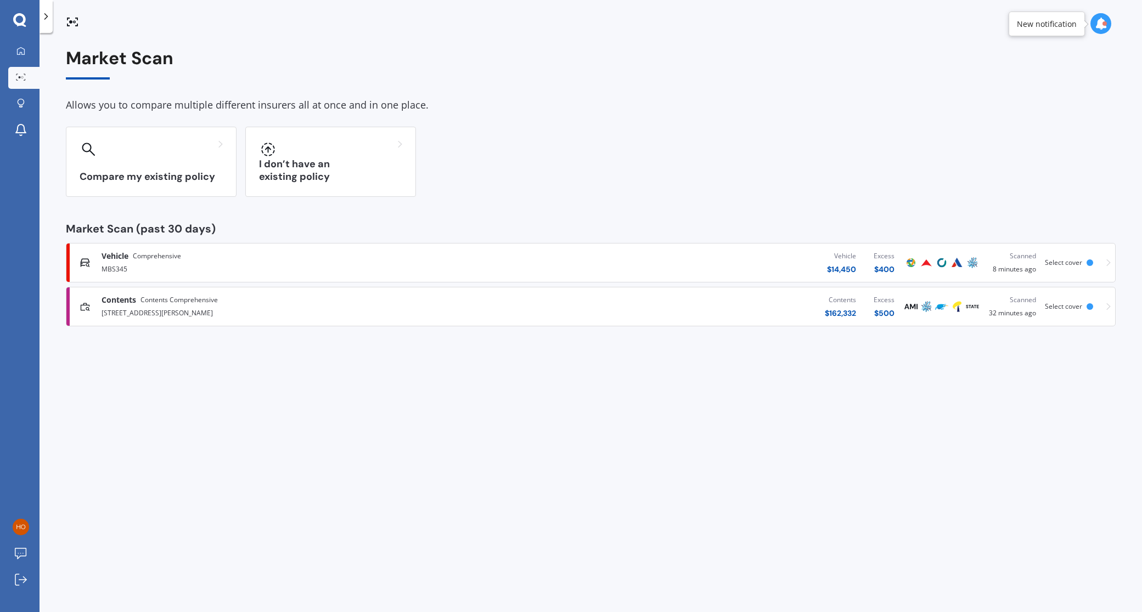
click at [282, 265] on div "MBS345" at bounding box center [297, 268] width 390 height 13
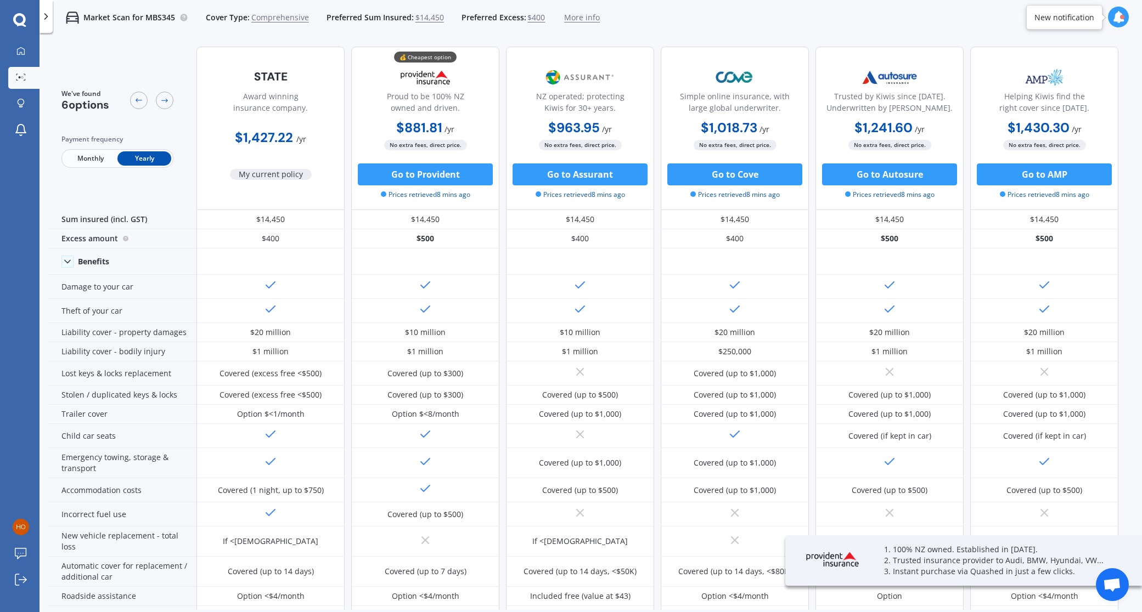
click at [47, 15] on polyline at bounding box center [46, 16] width 3 height 5
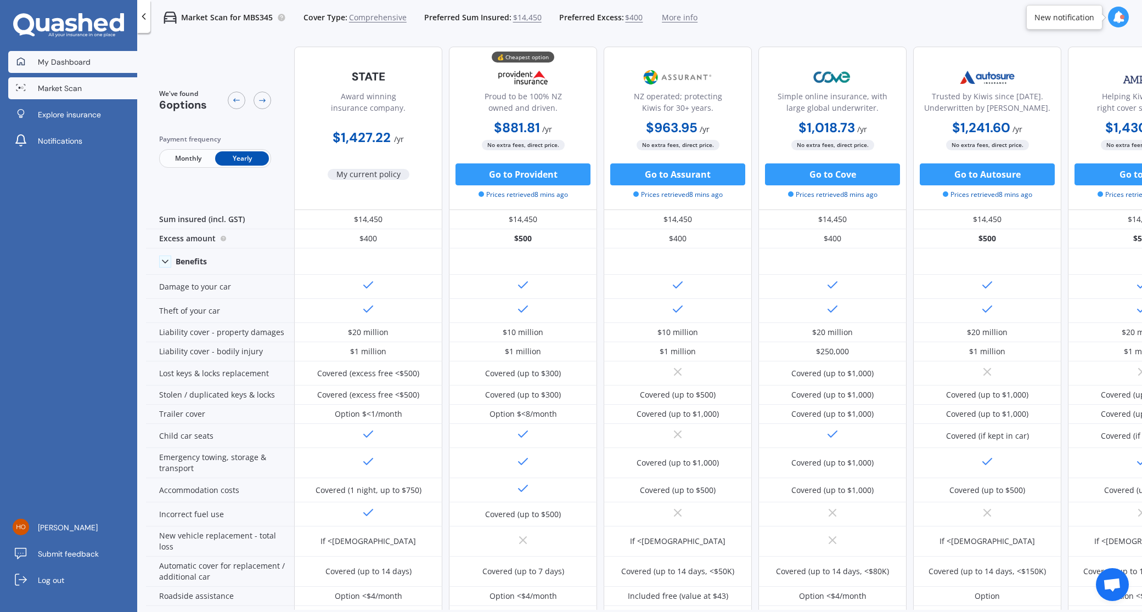
click at [70, 65] on span "My Dashboard" at bounding box center [64, 62] width 53 height 11
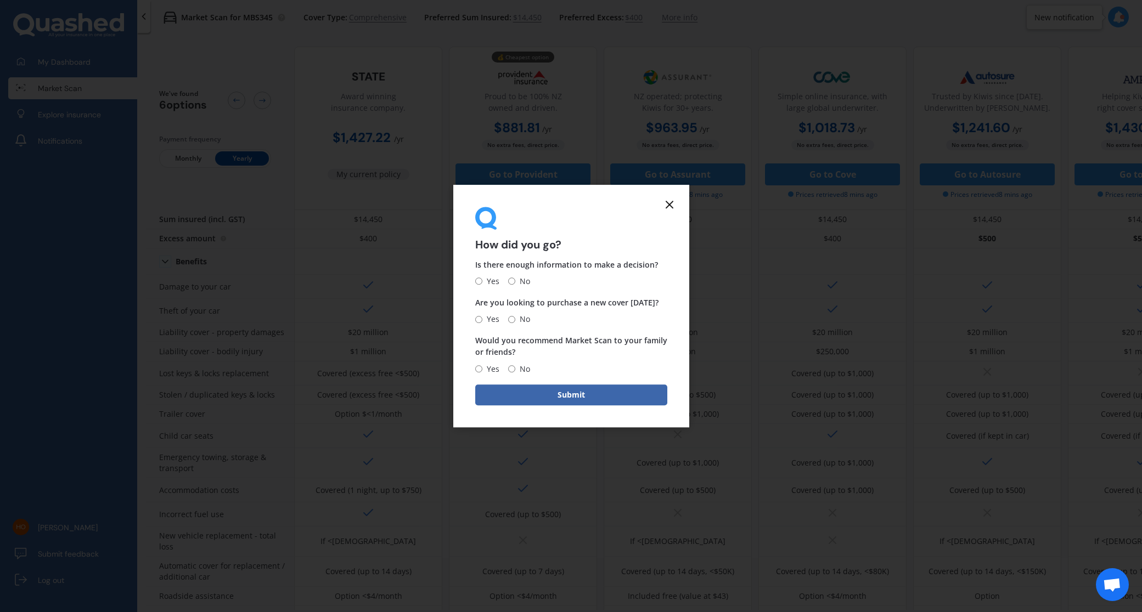
click at [670, 207] on icon at bounding box center [669, 204] width 13 height 13
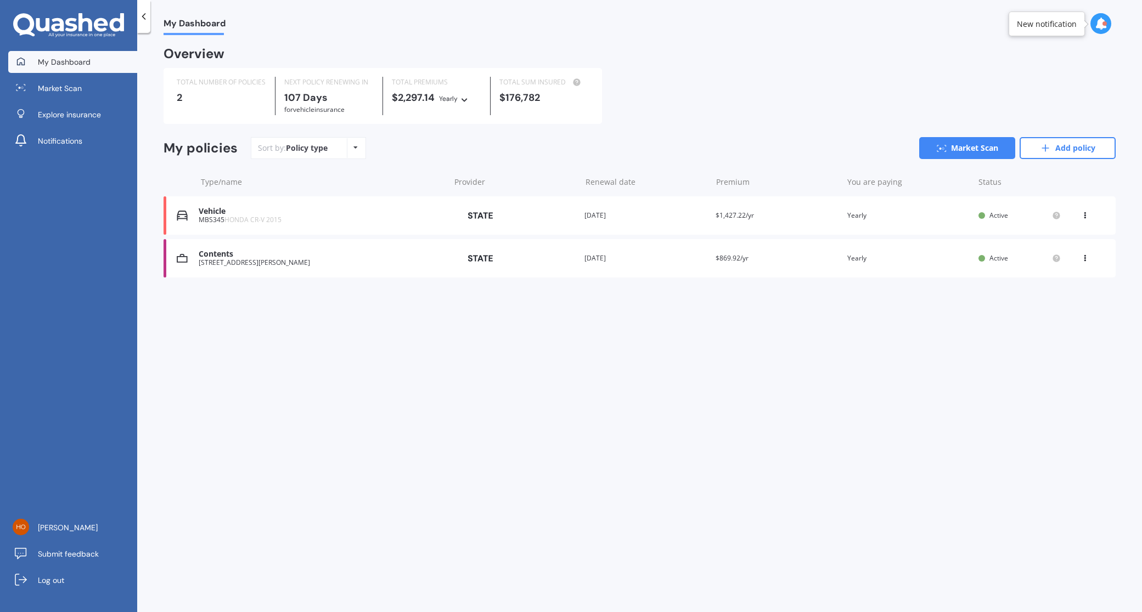
click at [304, 261] on div "[STREET_ADDRESS][PERSON_NAME]" at bounding box center [321, 263] width 245 height 8
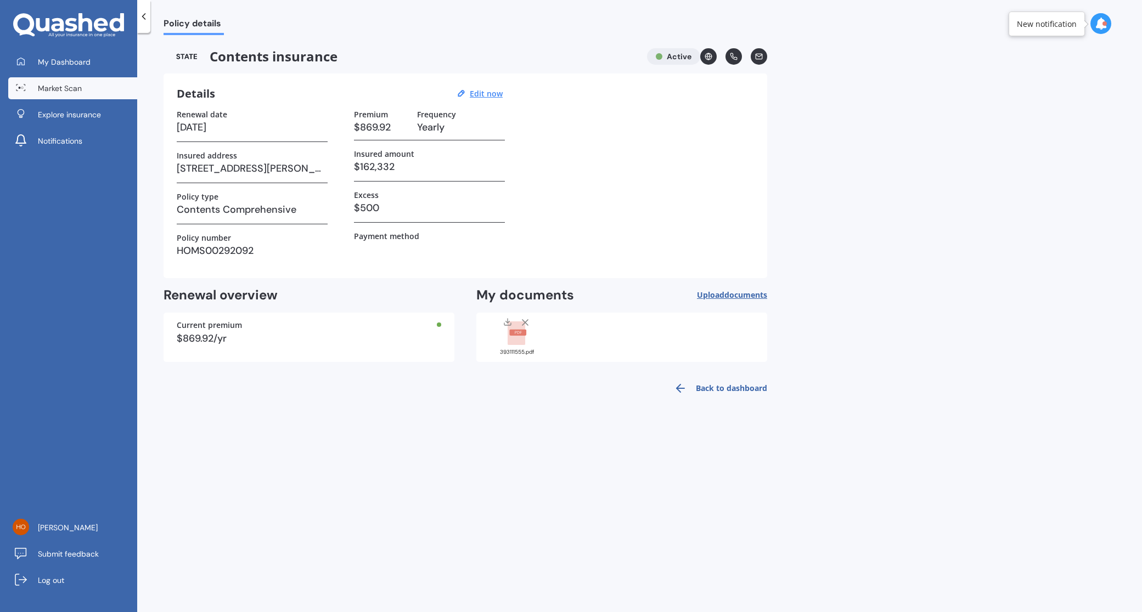
click at [59, 92] on span "Market Scan" at bounding box center [60, 88] width 44 height 11
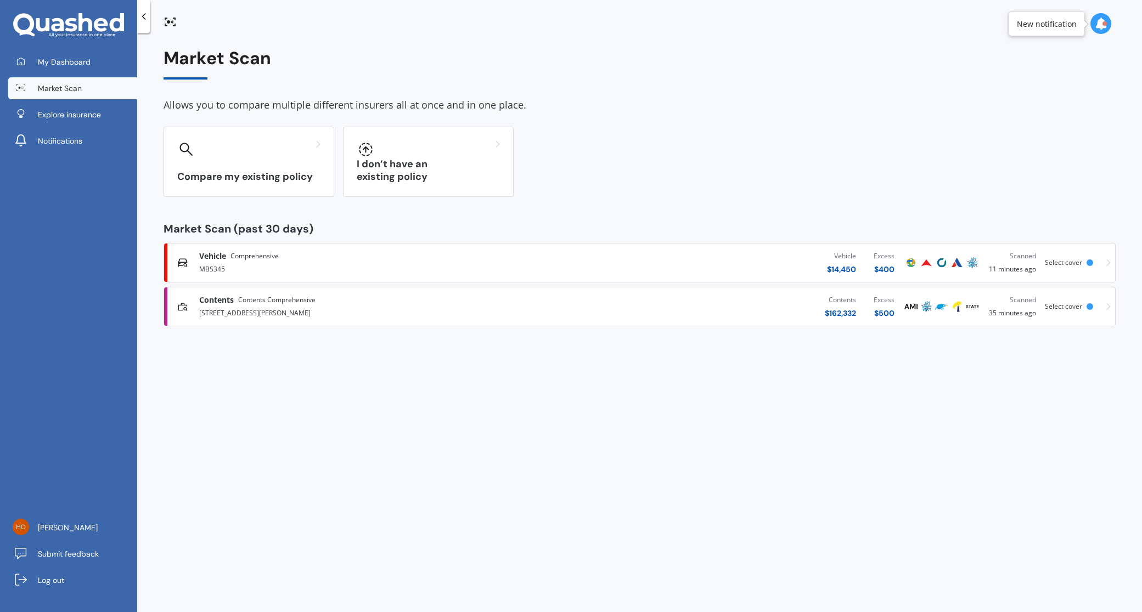
click at [289, 306] on div "[STREET_ADDRESS][PERSON_NAME]" at bounding box center [369, 312] width 341 height 13
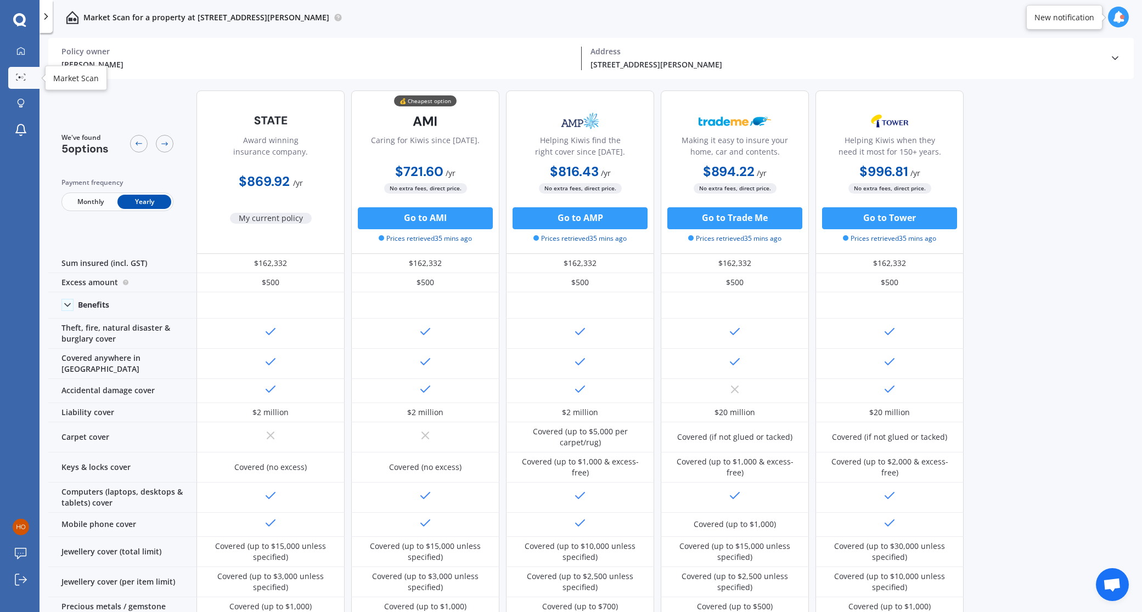
click at [19, 78] on circle at bounding box center [20, 77] width 2 height 2
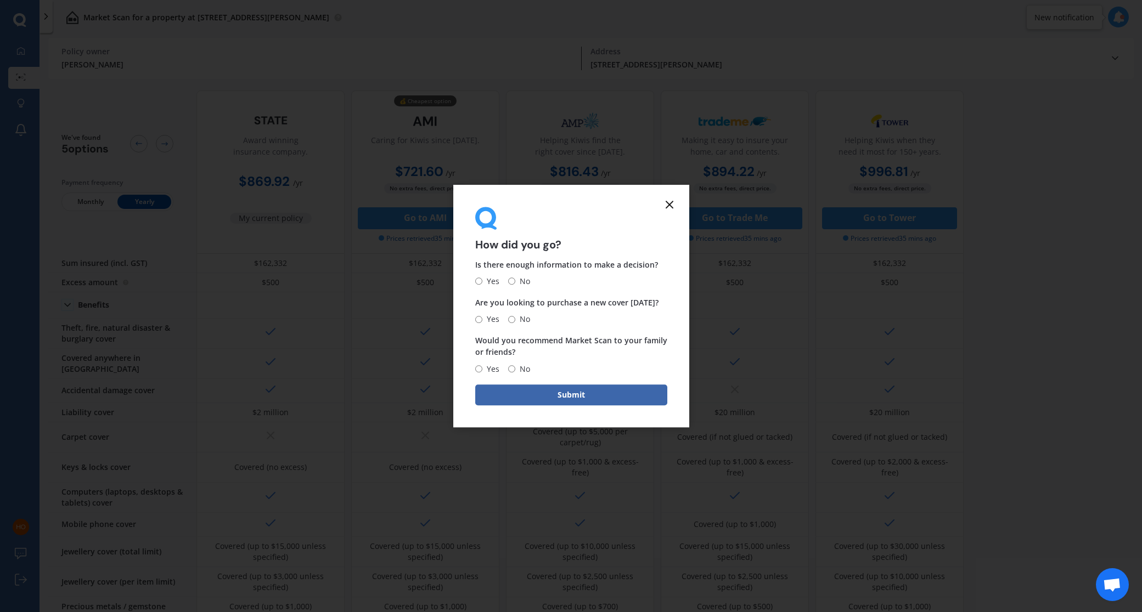
click at [164, 28] on div "How did you go? Is there enough information to make a decision? Yes No Are you …" at bounding box center [571, 306] width 1142 height 612
click at [668, 205] on line at bounding box center [669, 204] width 7 height 7
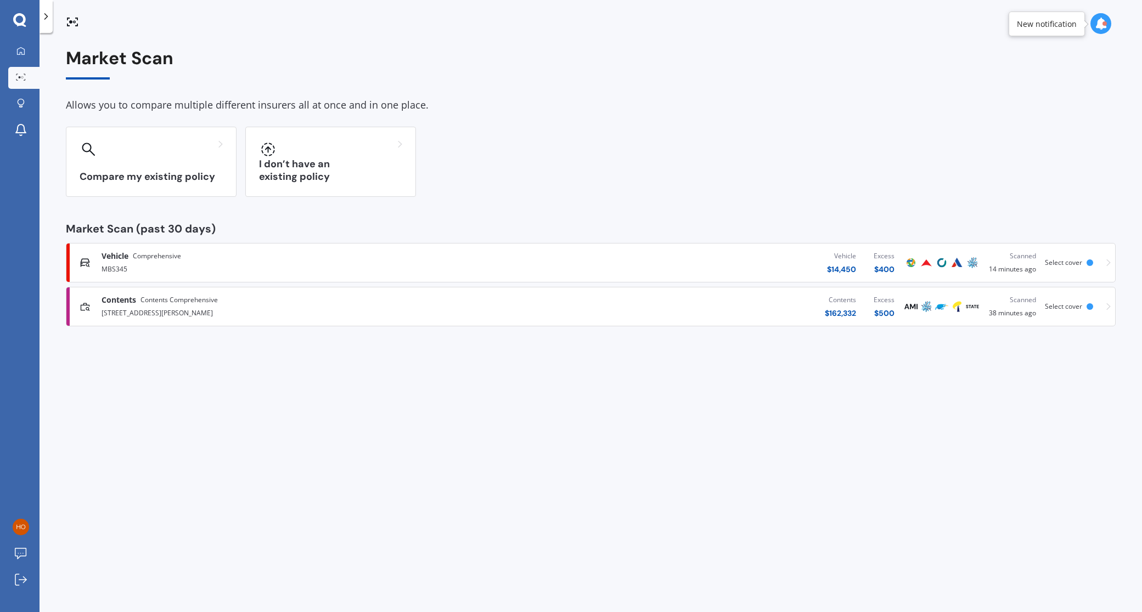
click at [565, 261] on div "Vehicle $ 14,450 Excess $ 400" at bounding box center [698, 262] width 412 height 33
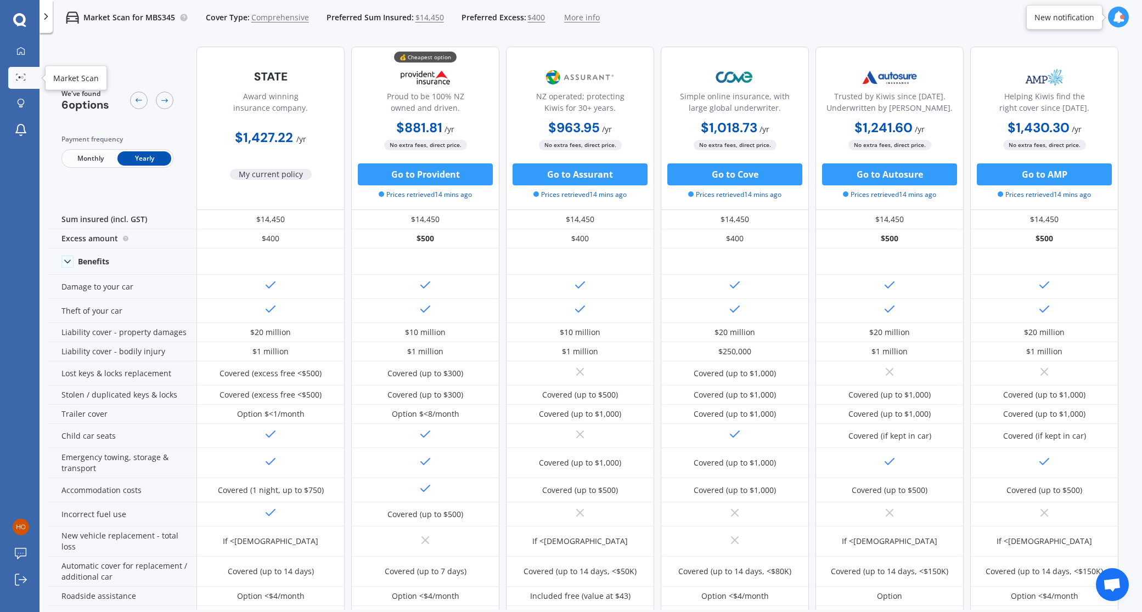
click at [24, 77] on icon at bounding box center [21, 77] width 10 height 7
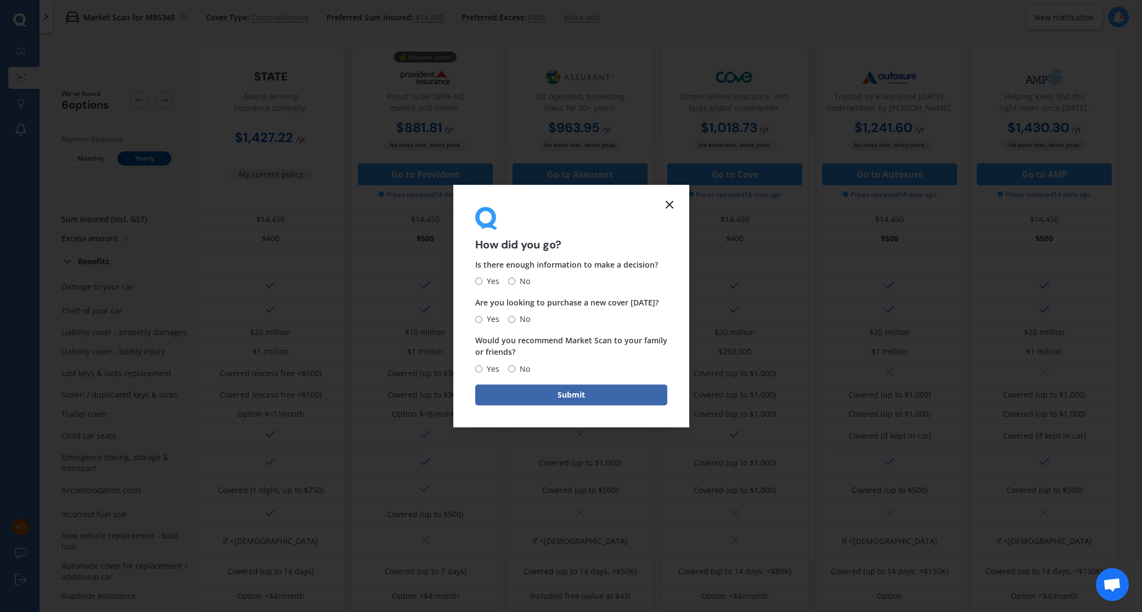
click at [666, 202] on line at bounding box center [669, 204] width 7 height 7
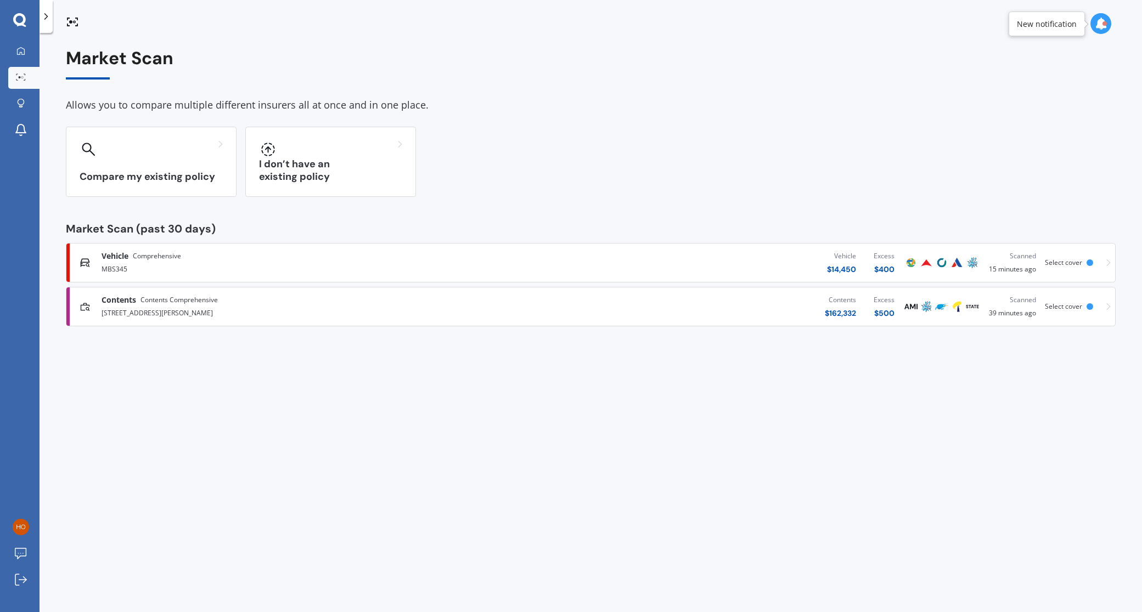
click at [199, 313] on div "[STREET_ADDRESS][PERSON_NAME]" at bounding box center [297, 312] width 390 height 13
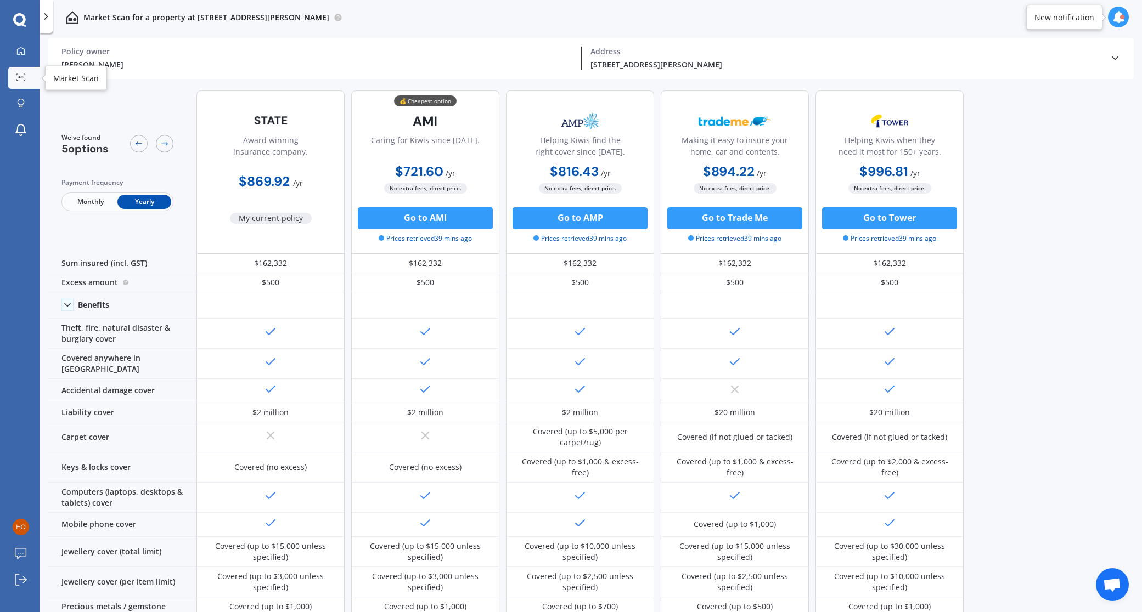
click at [19, 79] on icon at bounding box center [21, 77] width 10 height 7
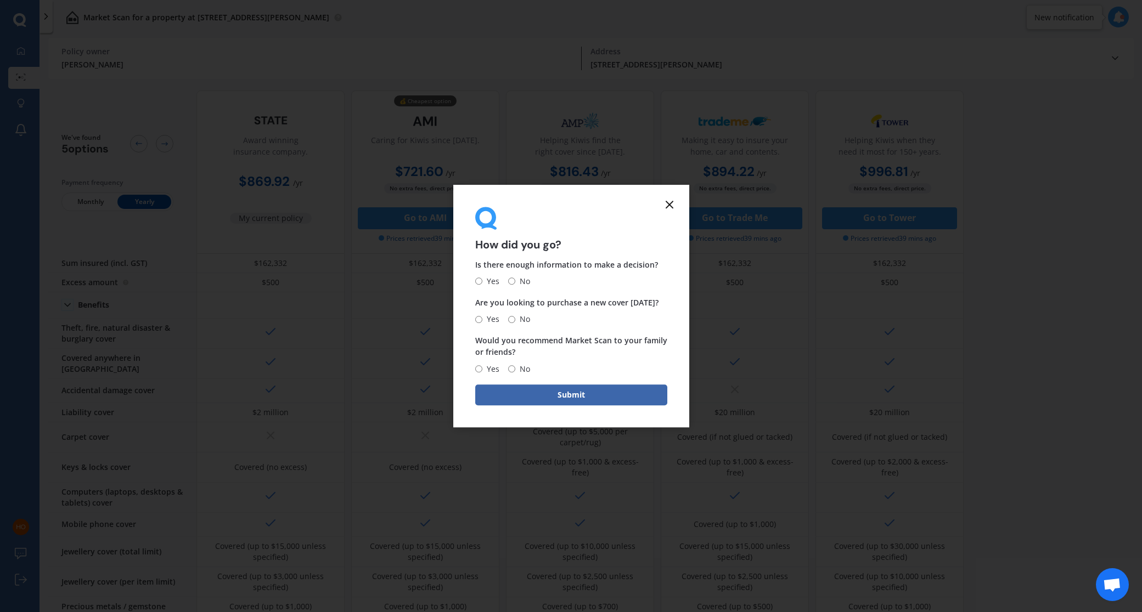
click at [666, 207] on icon at bounding box center [669, 204] width 13 height 13
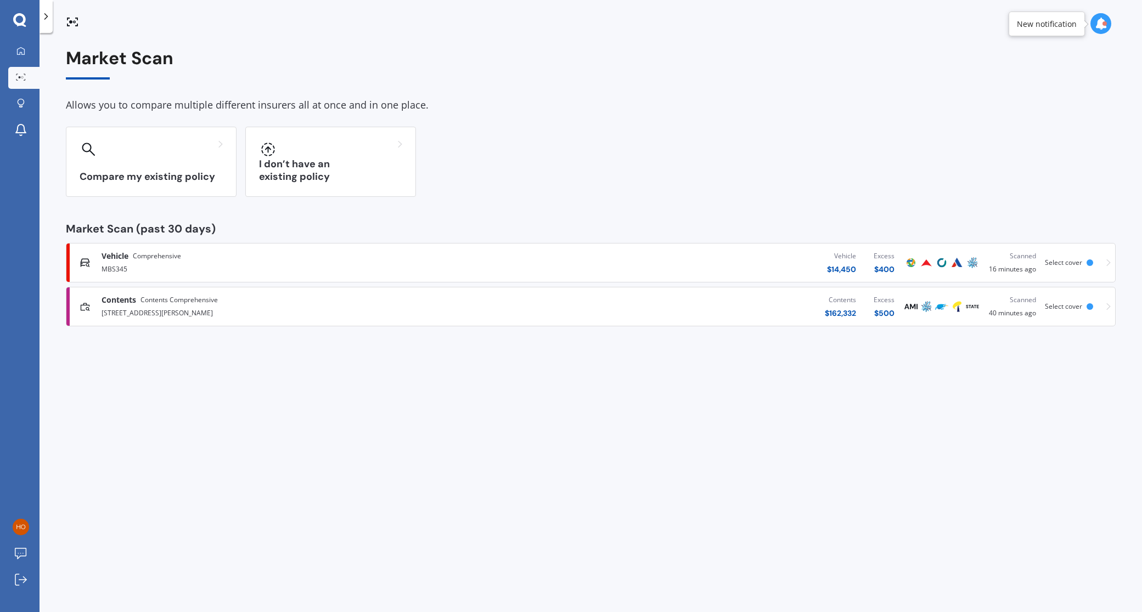
click at [295, 263] on div "MBS345" at bounding box center [297, 268] width 390 height 13
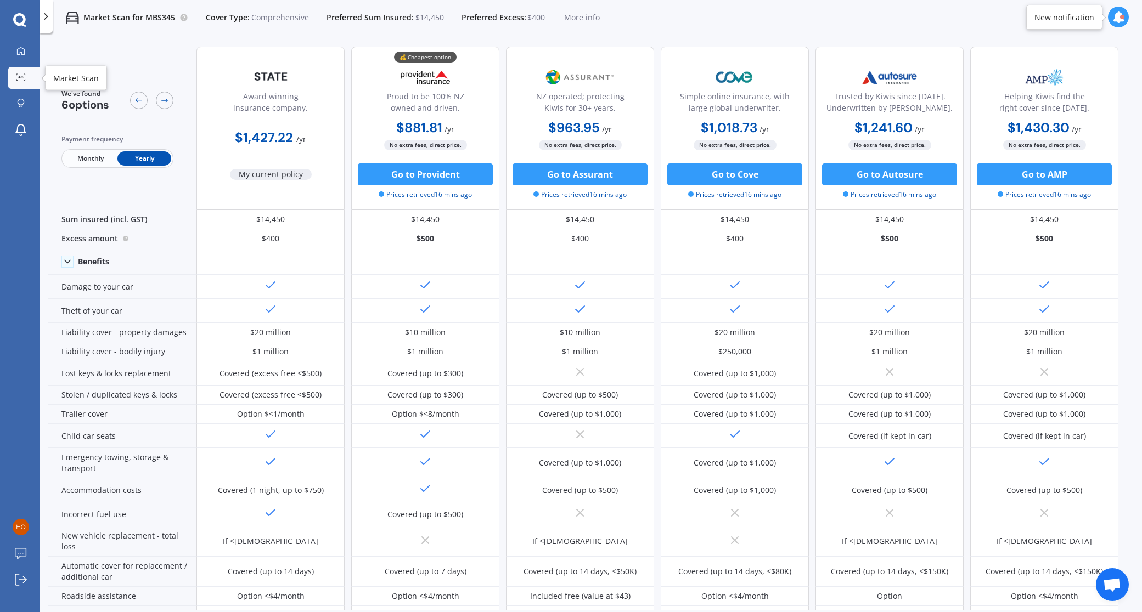
click at [25, 78] on icon at bounding box center [21, 77] width 10 height 7
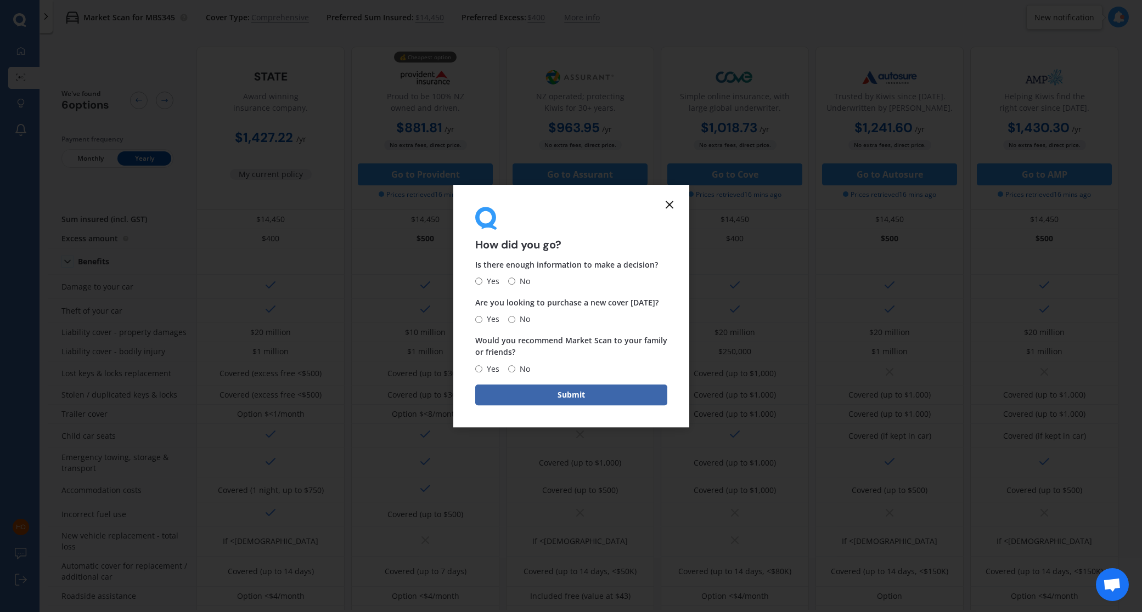
click at [668, 209] on icon at bounding box center [669, 204] width 13 height 13
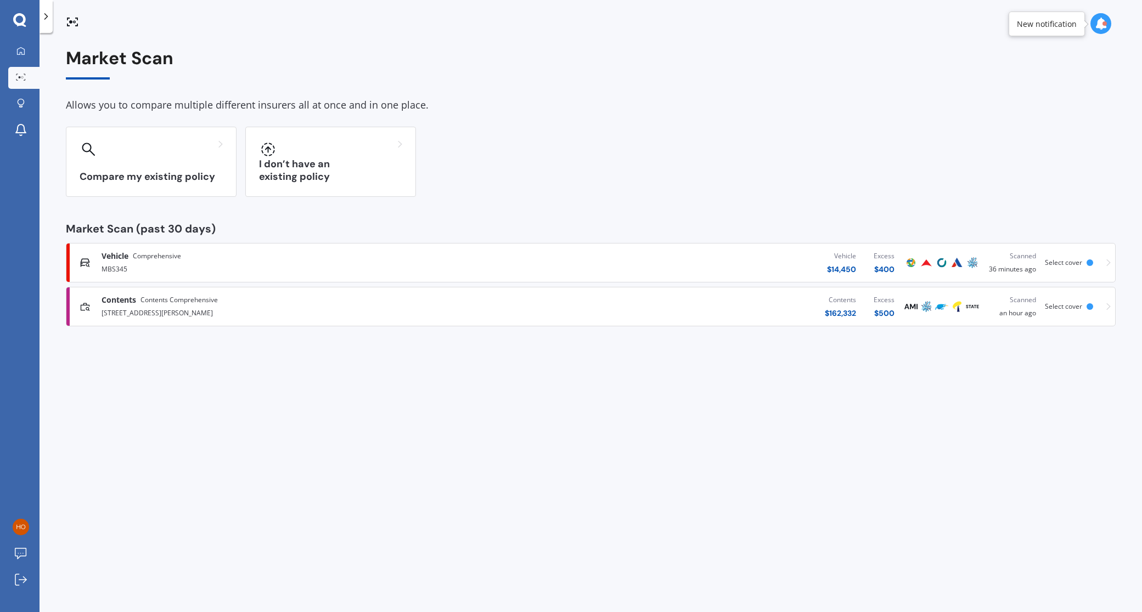
click at [174, 307] on div "[STREET_ADDRESS][PERSON_NAME]" at bounding box center [297, 312] width 390 height 13
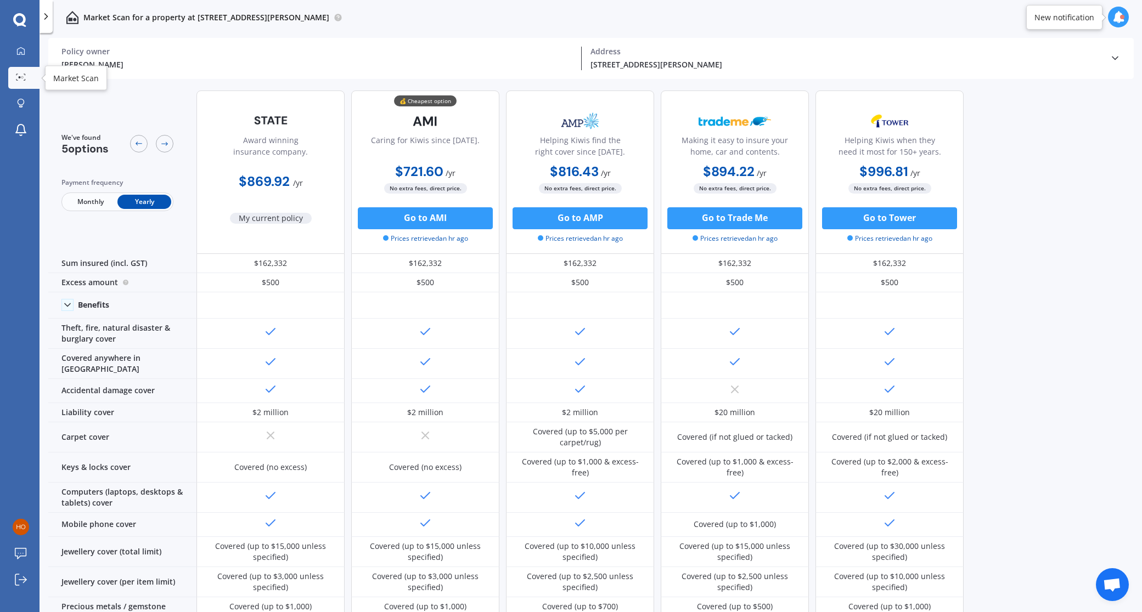
click at [21, 75] on icon at bounding box center [21, 77] width 10 height 7
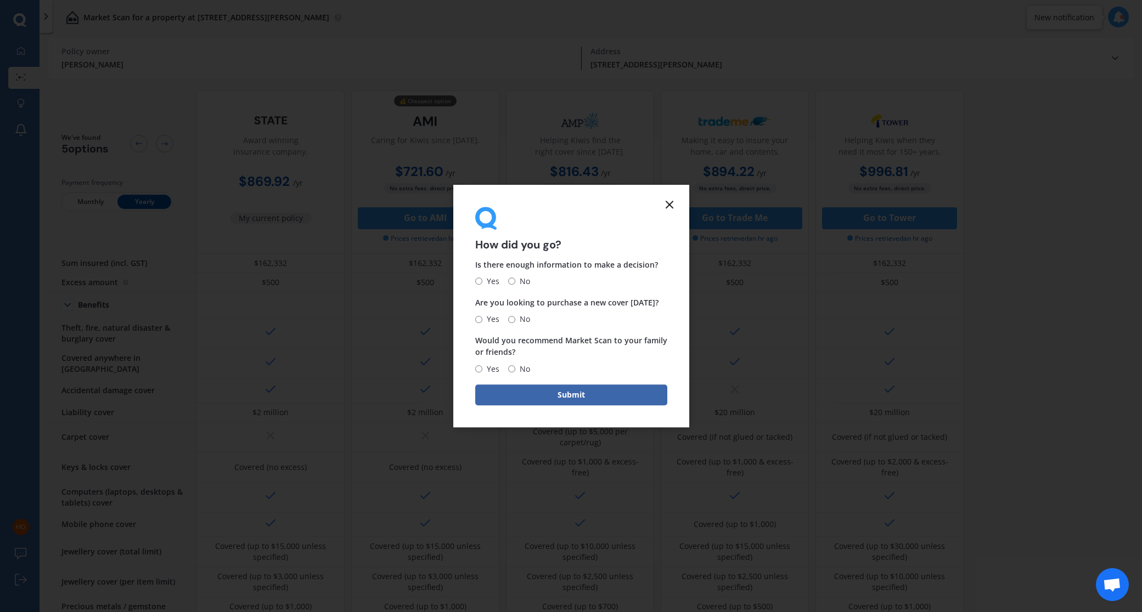
click at [669, 206] on line at bounding box center [669, 204] width 7 height 7
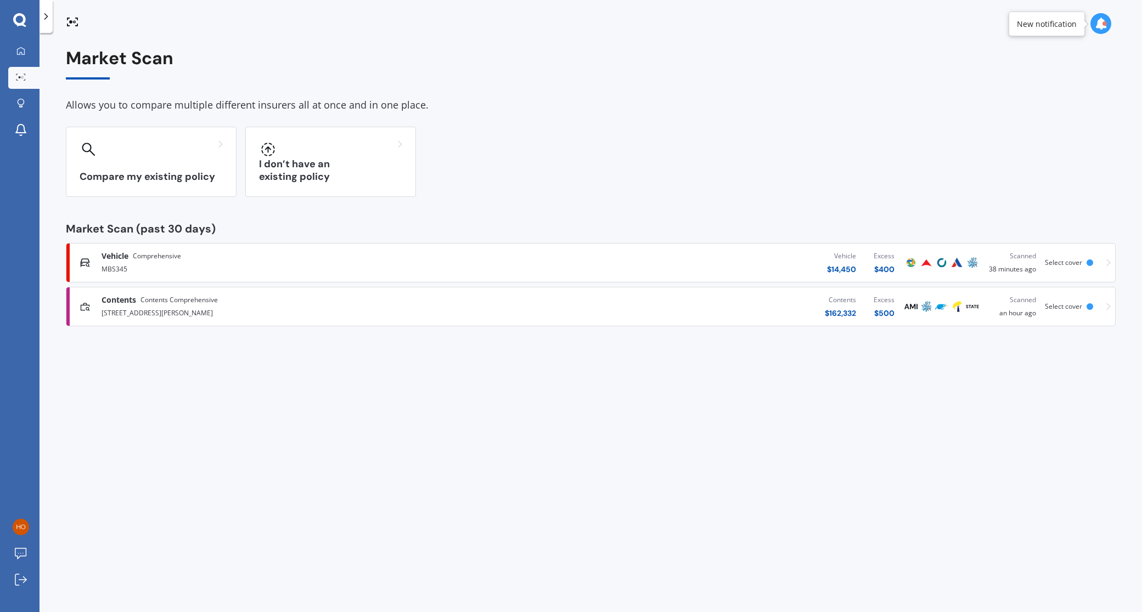
click at [129, 259] on div "Vehicle Comprehensive" at bounding box center [142, 256] width 80 height 11
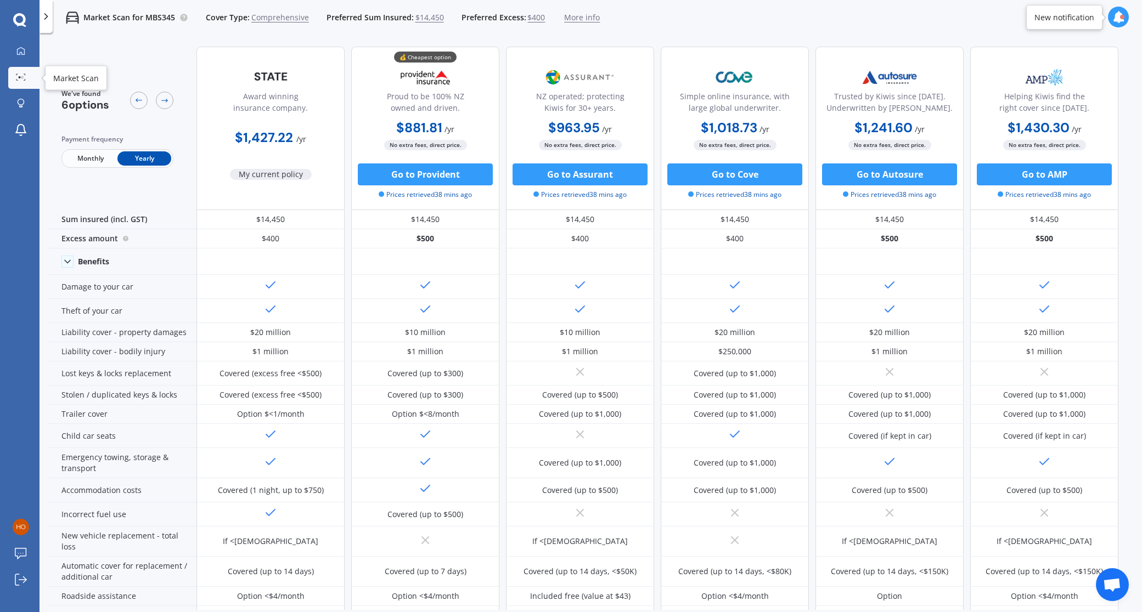
click at [17, 78] on icon at bounding box center [21, 77] width 10 height 7
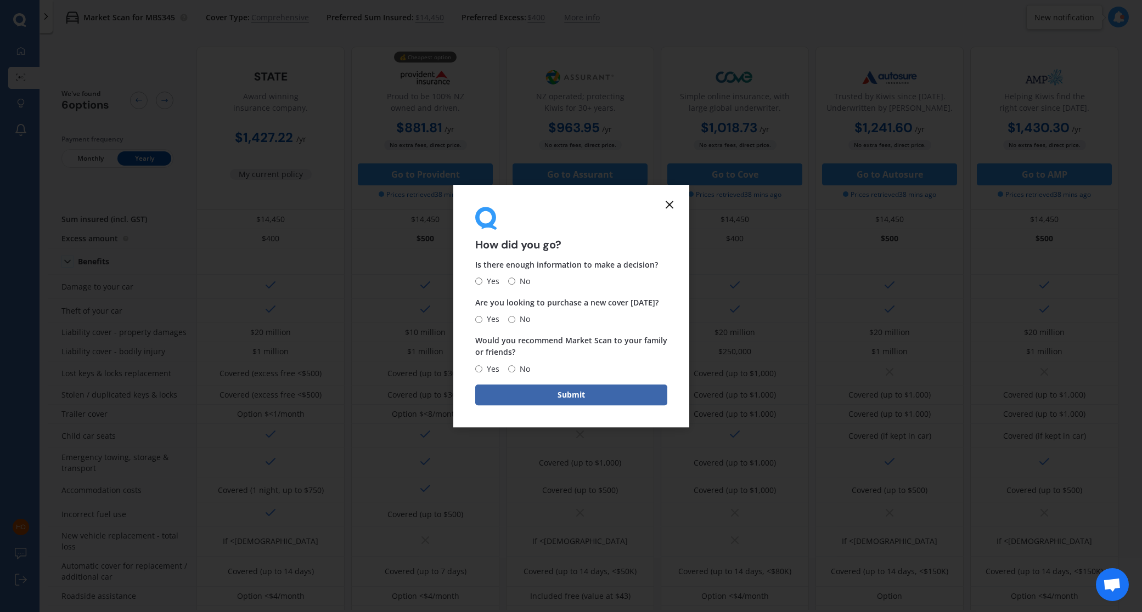
click at [667, 204] on line at bounding box center [669, 204] width 7 height 7
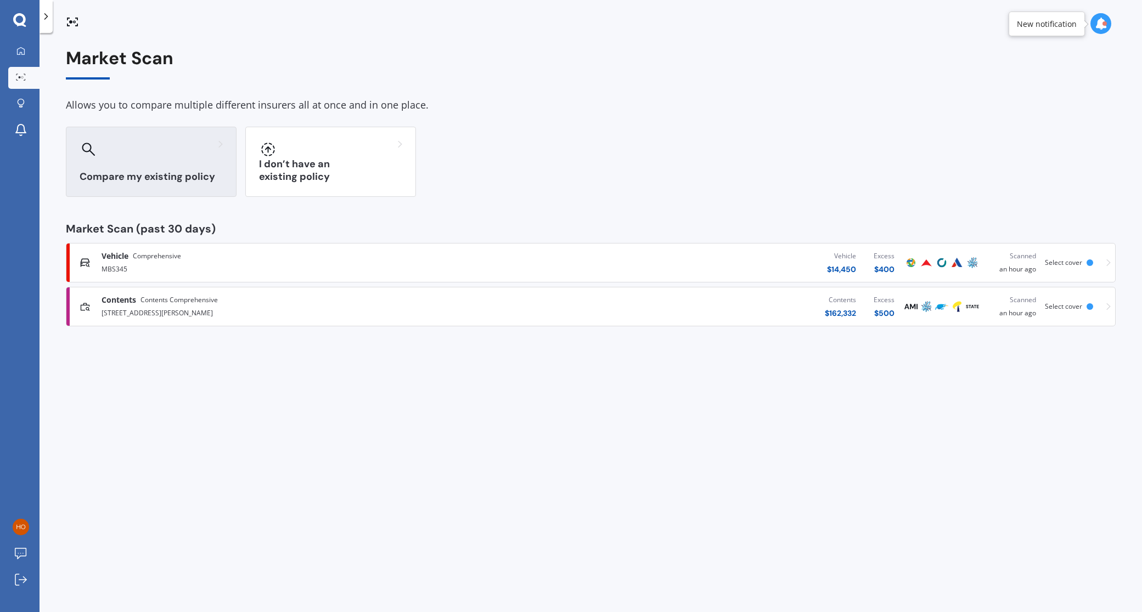
click at [150, 168] on div "Compare my existing policy" at bounding box center [151, 162] width 171 height 70
